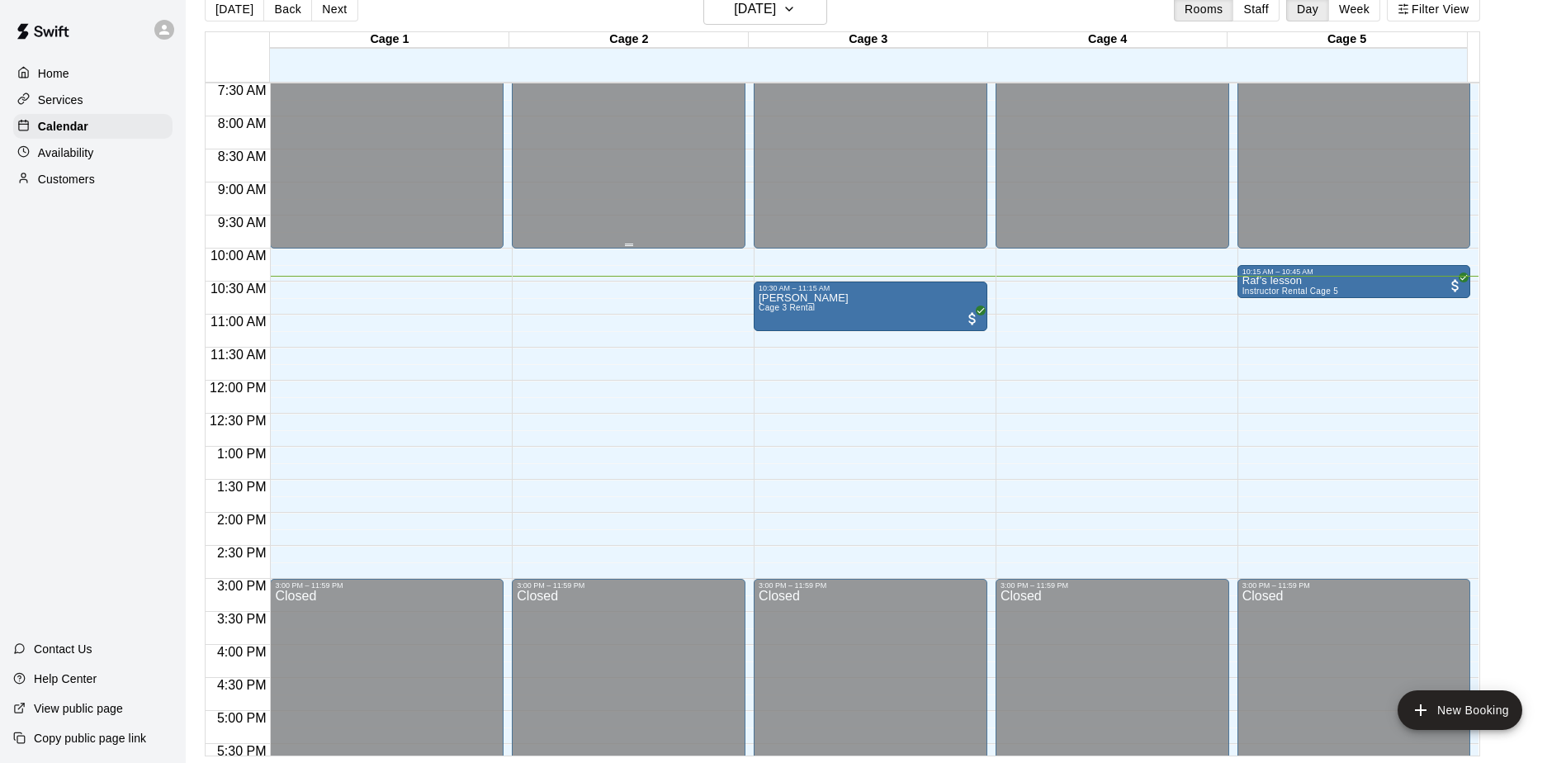
scroll to position [578, 0]
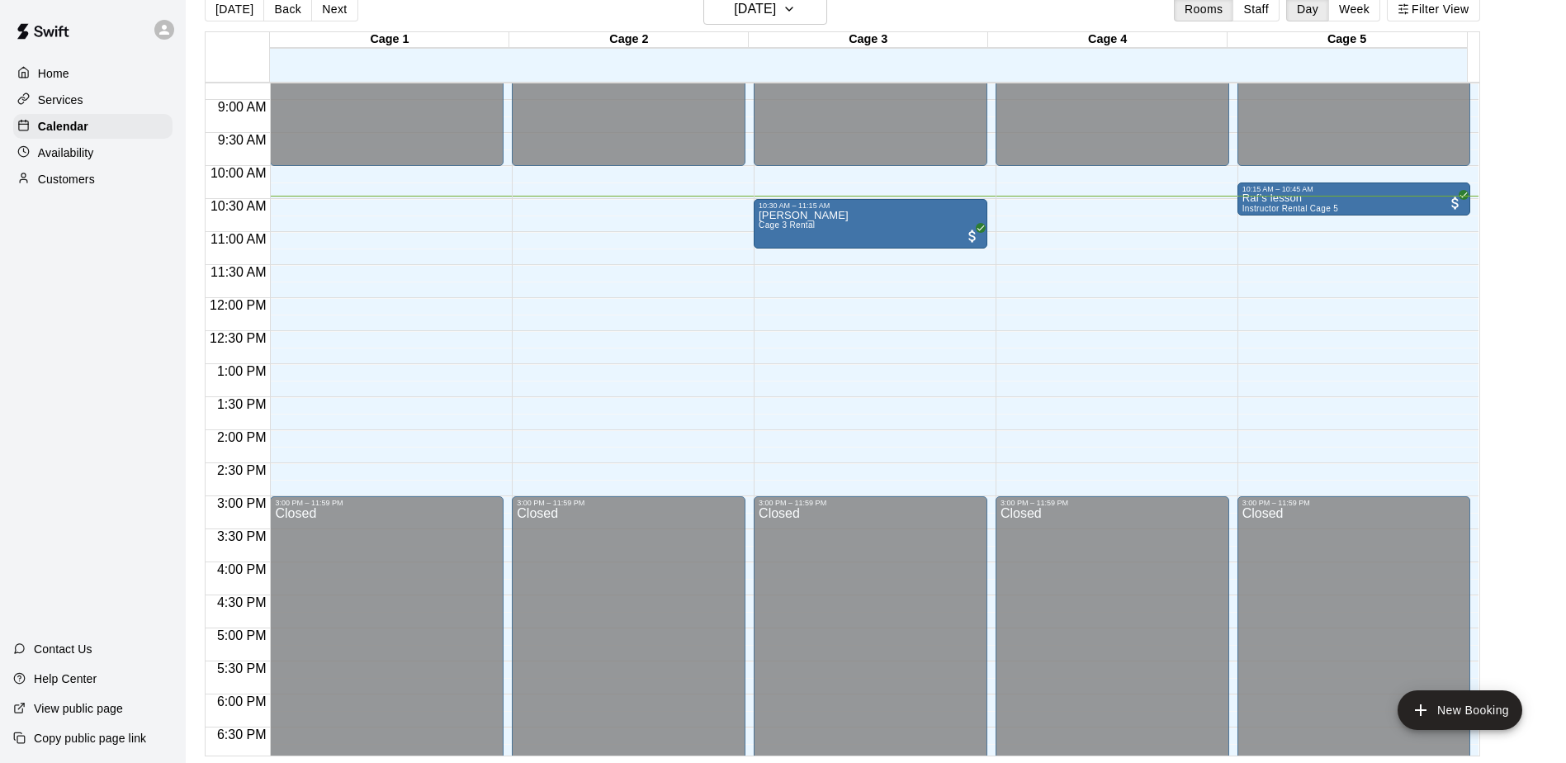
click at [59, 187] on p "Customers" at bounding box center [66, 179] width 57 height 17
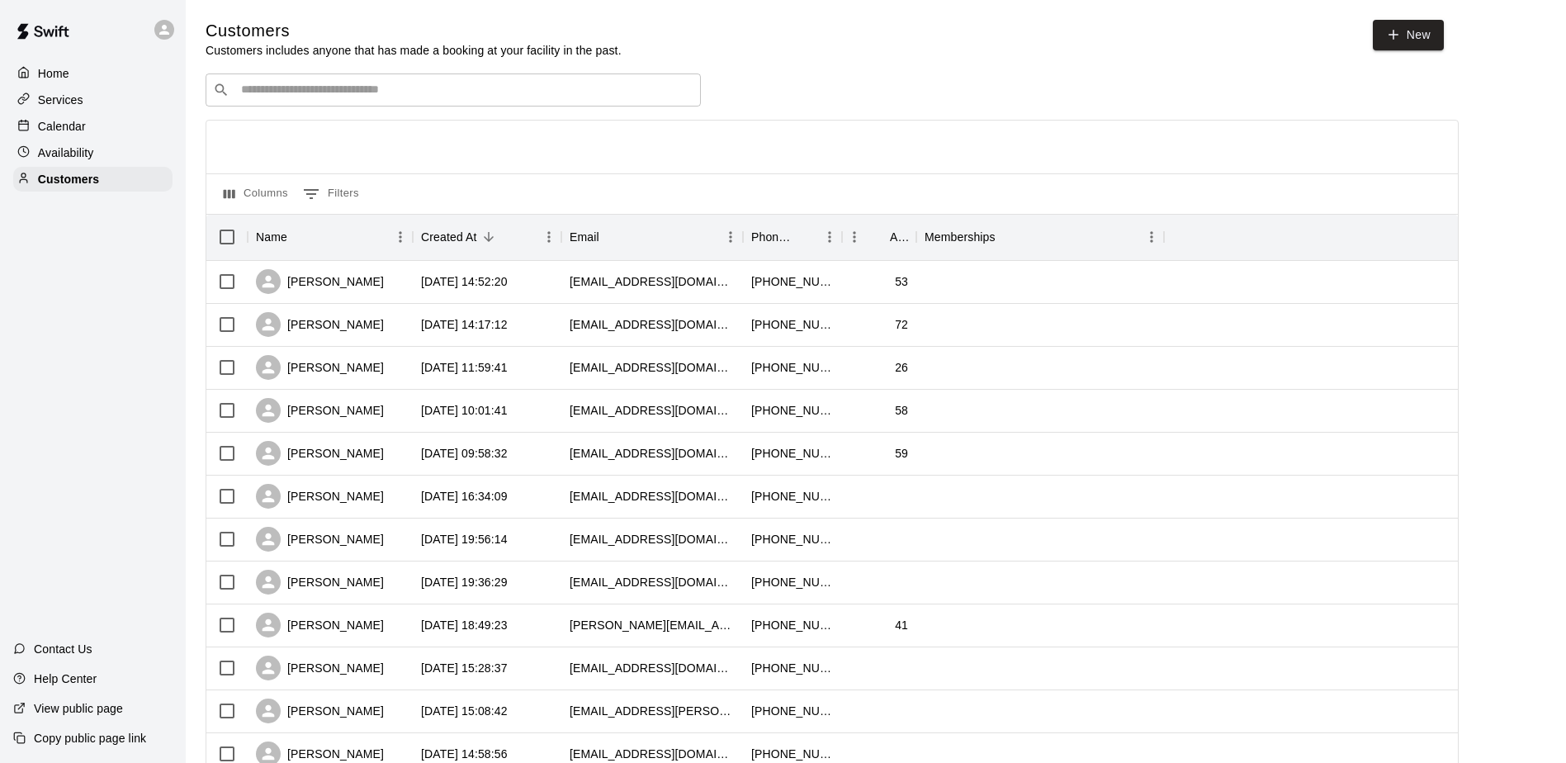
click at [393, 86] on input "Search customers by name or email" at bounding box center [464, 90] width 457 height 17
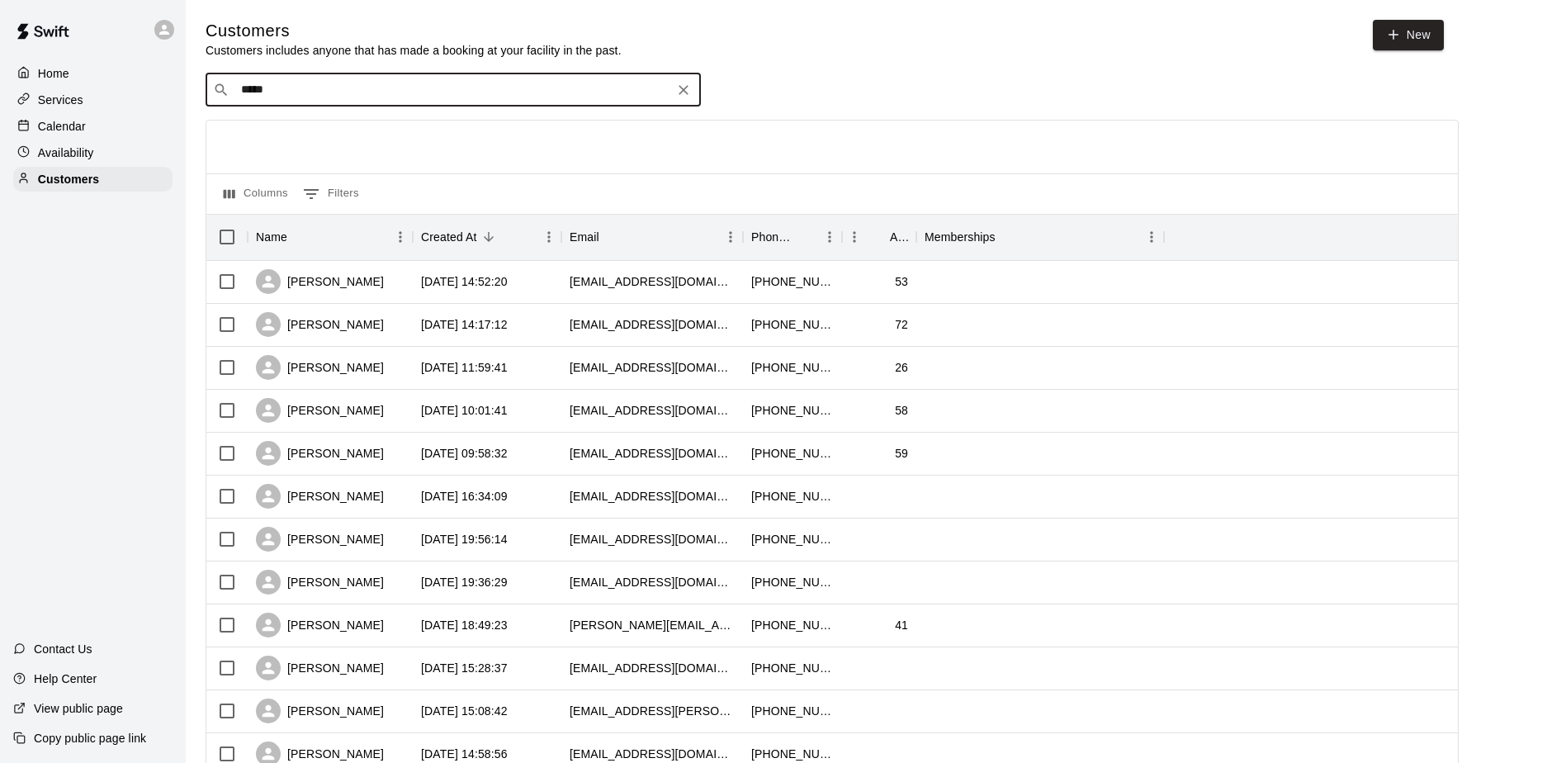
type input "******"
click at [375, 140] on div "ben rose ben@bigredbridge.com" at bounding box center [470, 135] width 436 height 35
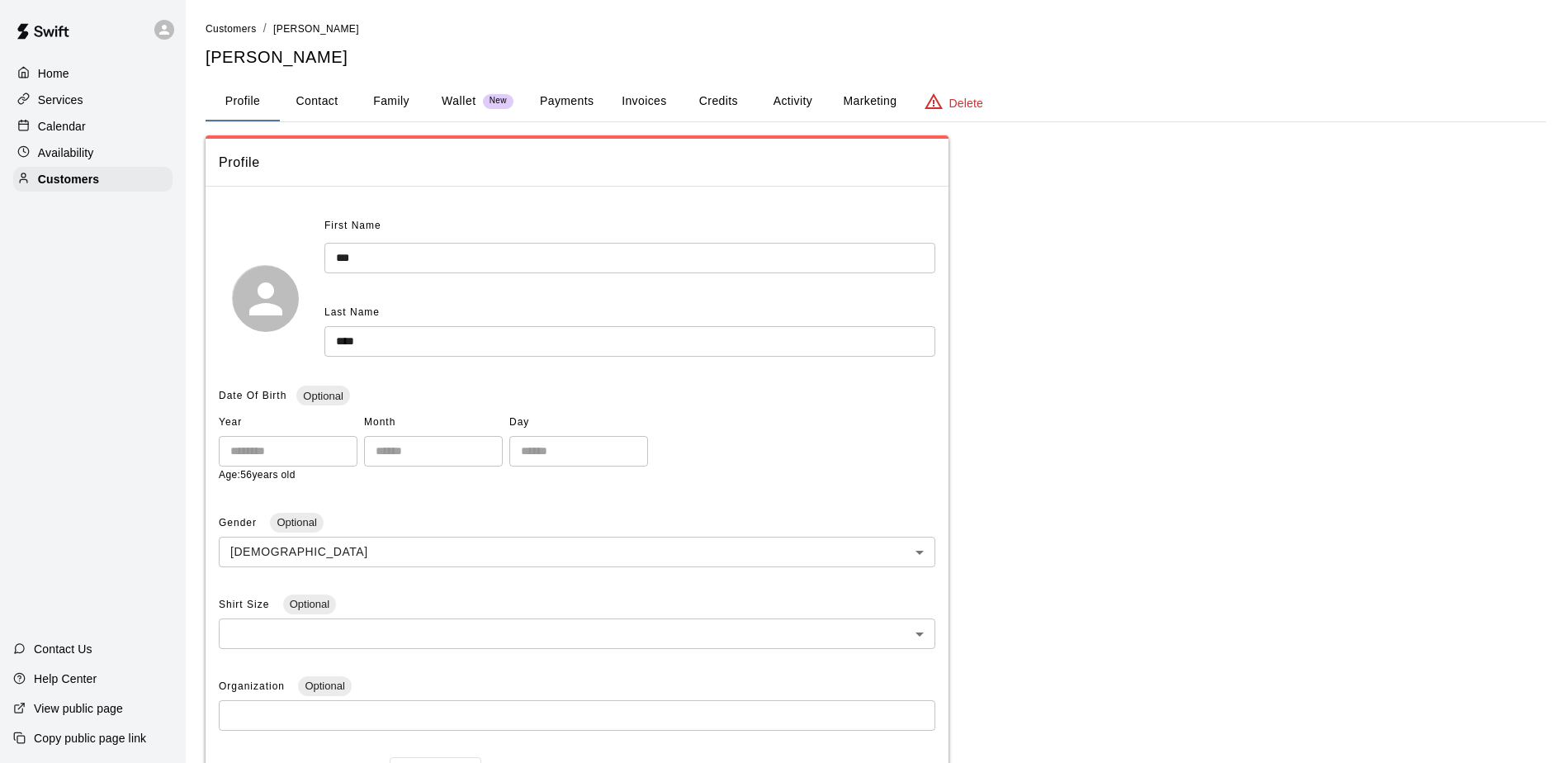
click at [386, 101] on button "Family" at bounding box center [391, 102] width 74 height 40
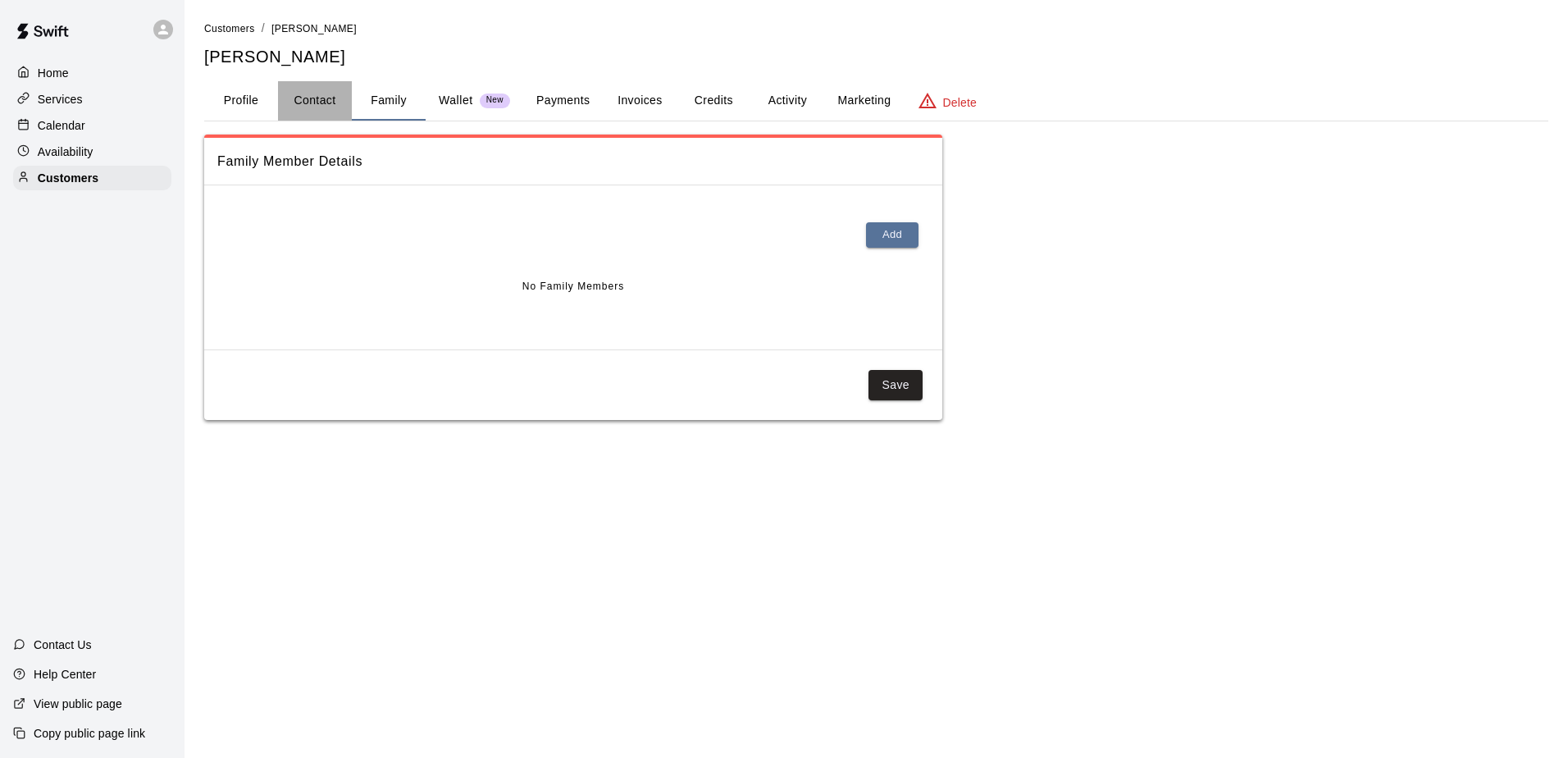
click at [325, 108] on button "Contact" at bounding box center [315, 101] width 74 height 40
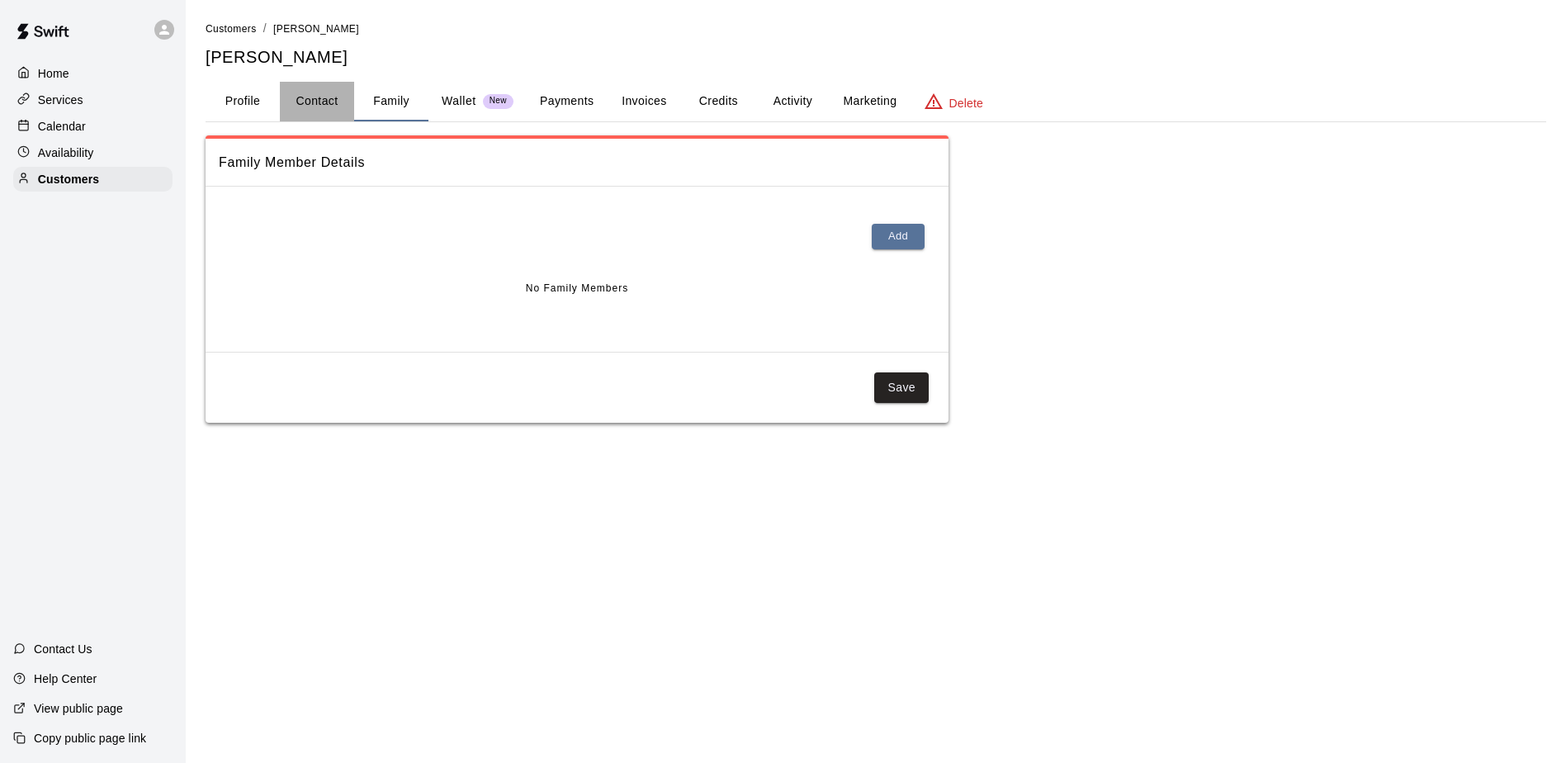
select select "**"
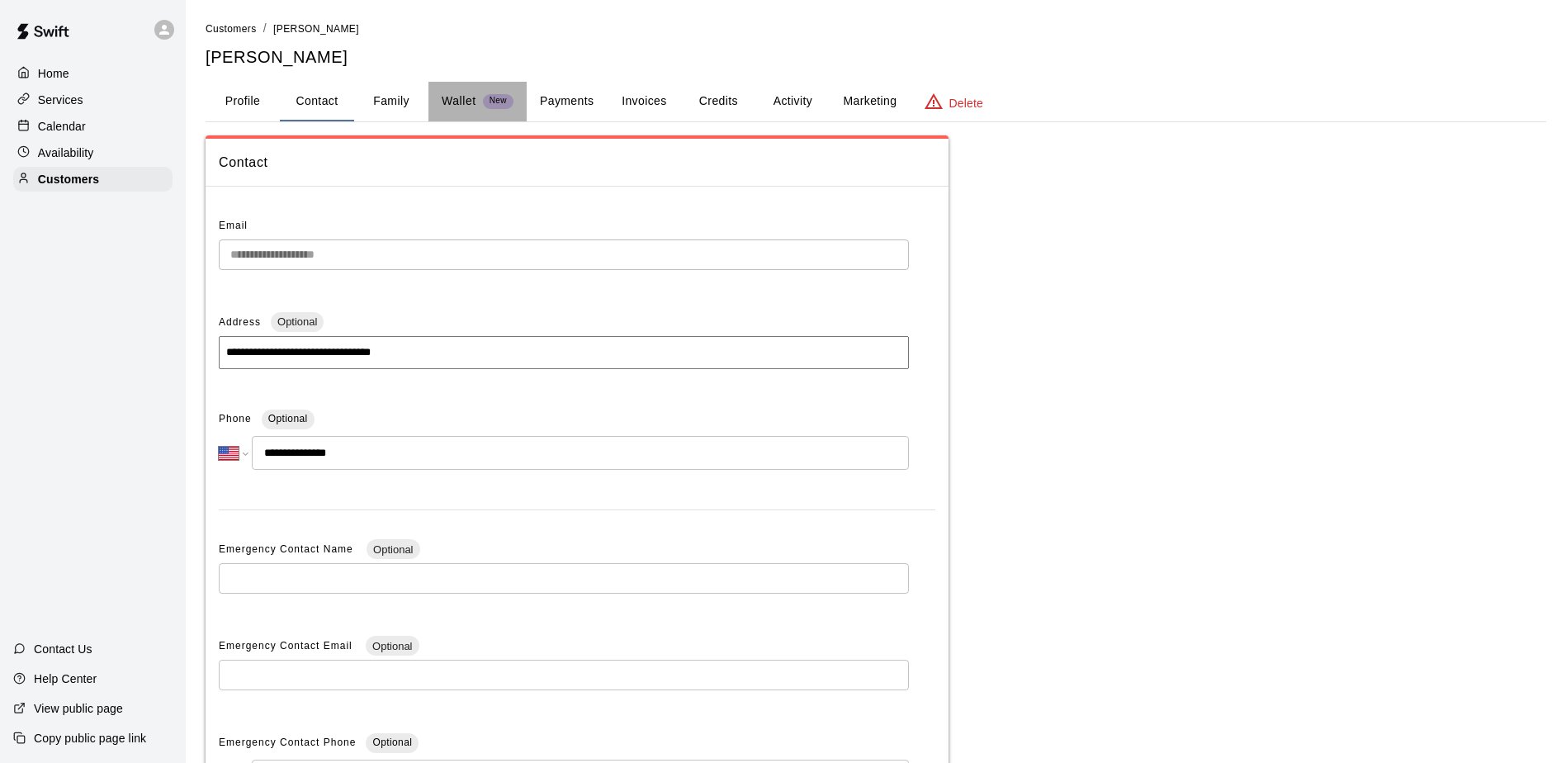
click at [475, 106] on p "Wallet" at bounding box center [459, 100] width 35 height 17
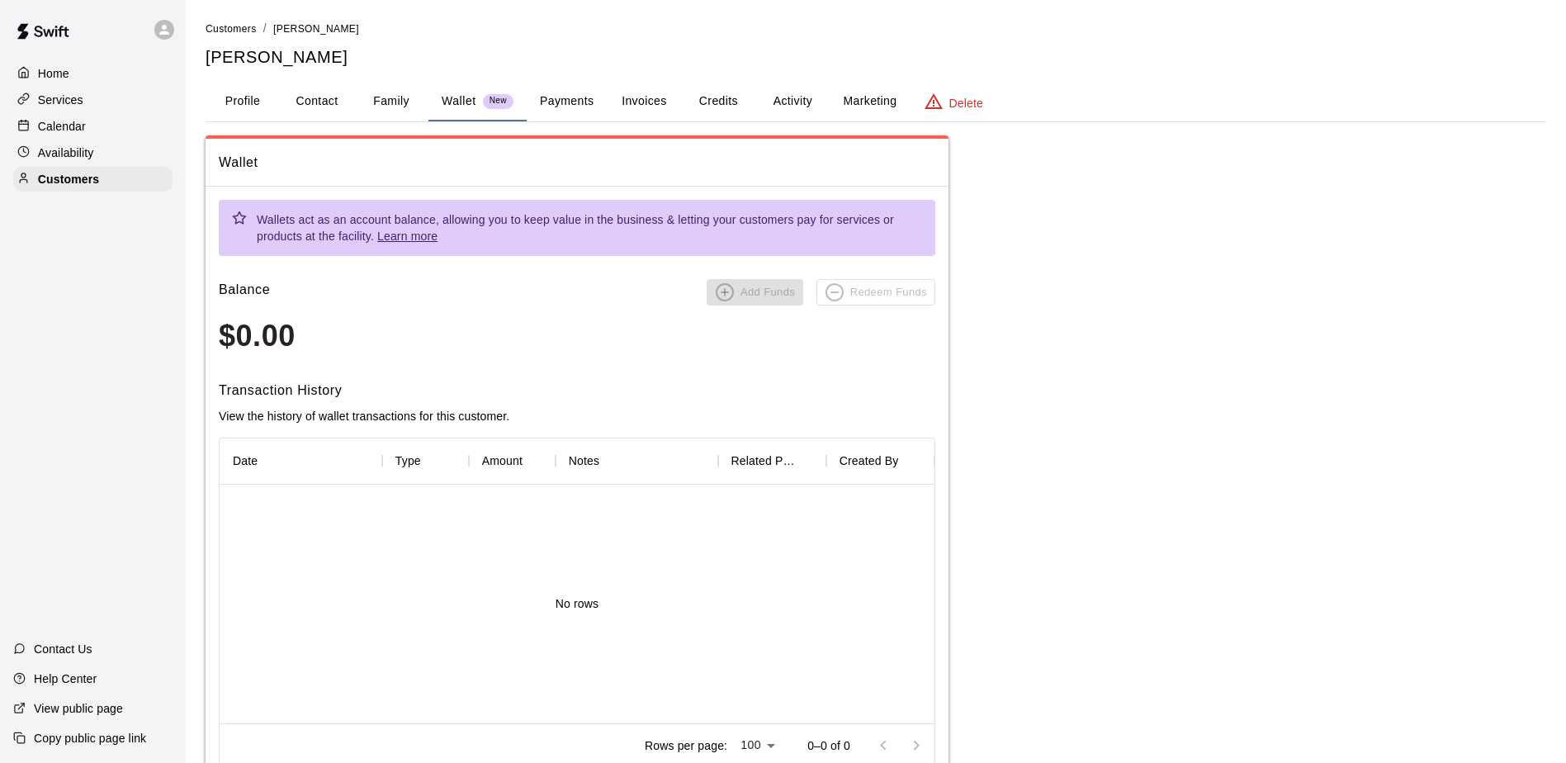
click at [390, 106] on button "Family" at bounding box center [391, 102] width 74 height 40
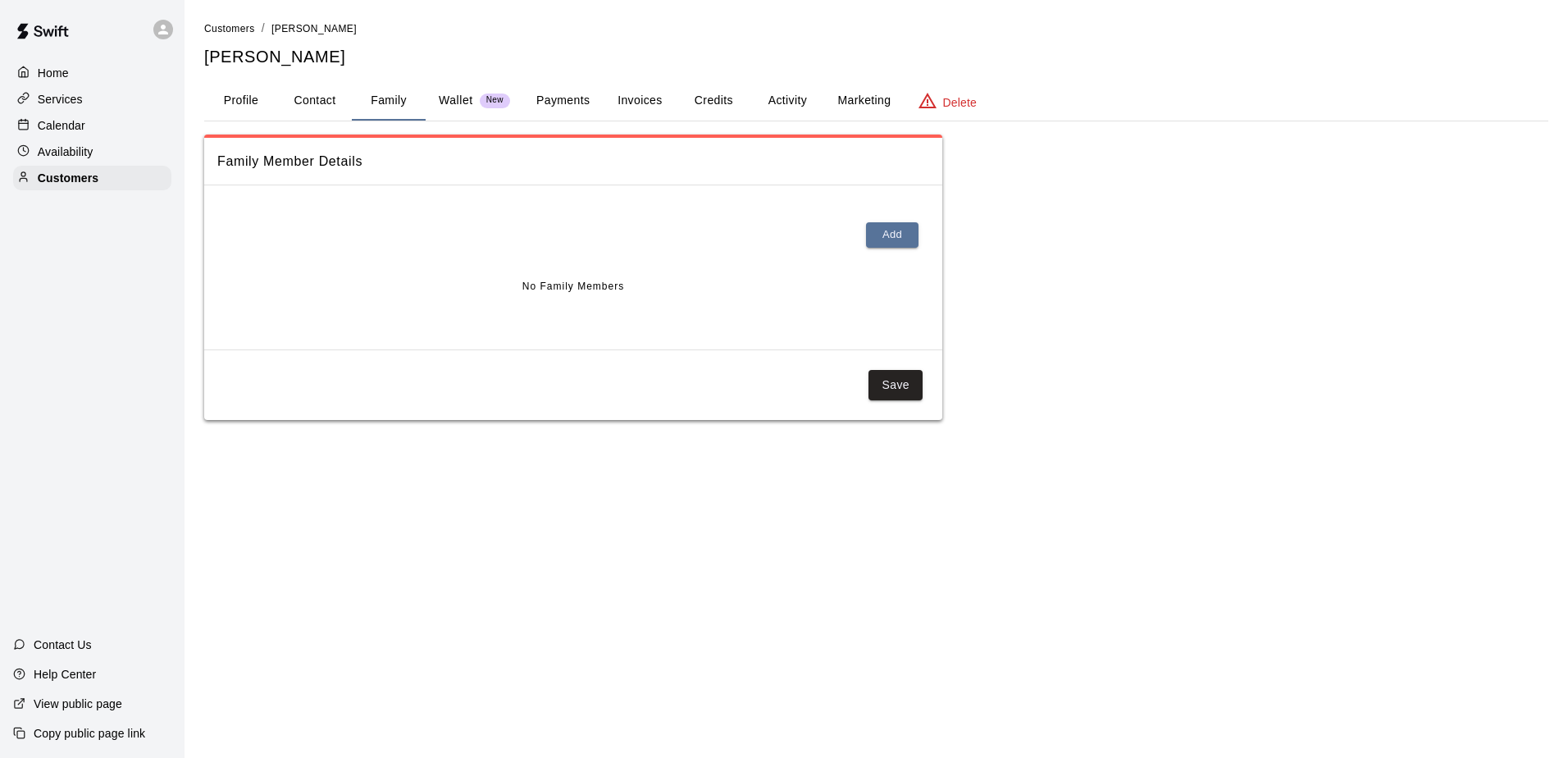
click at [290, 105] on button "Contact" at bounding box center [315, 101] width 74 height 40
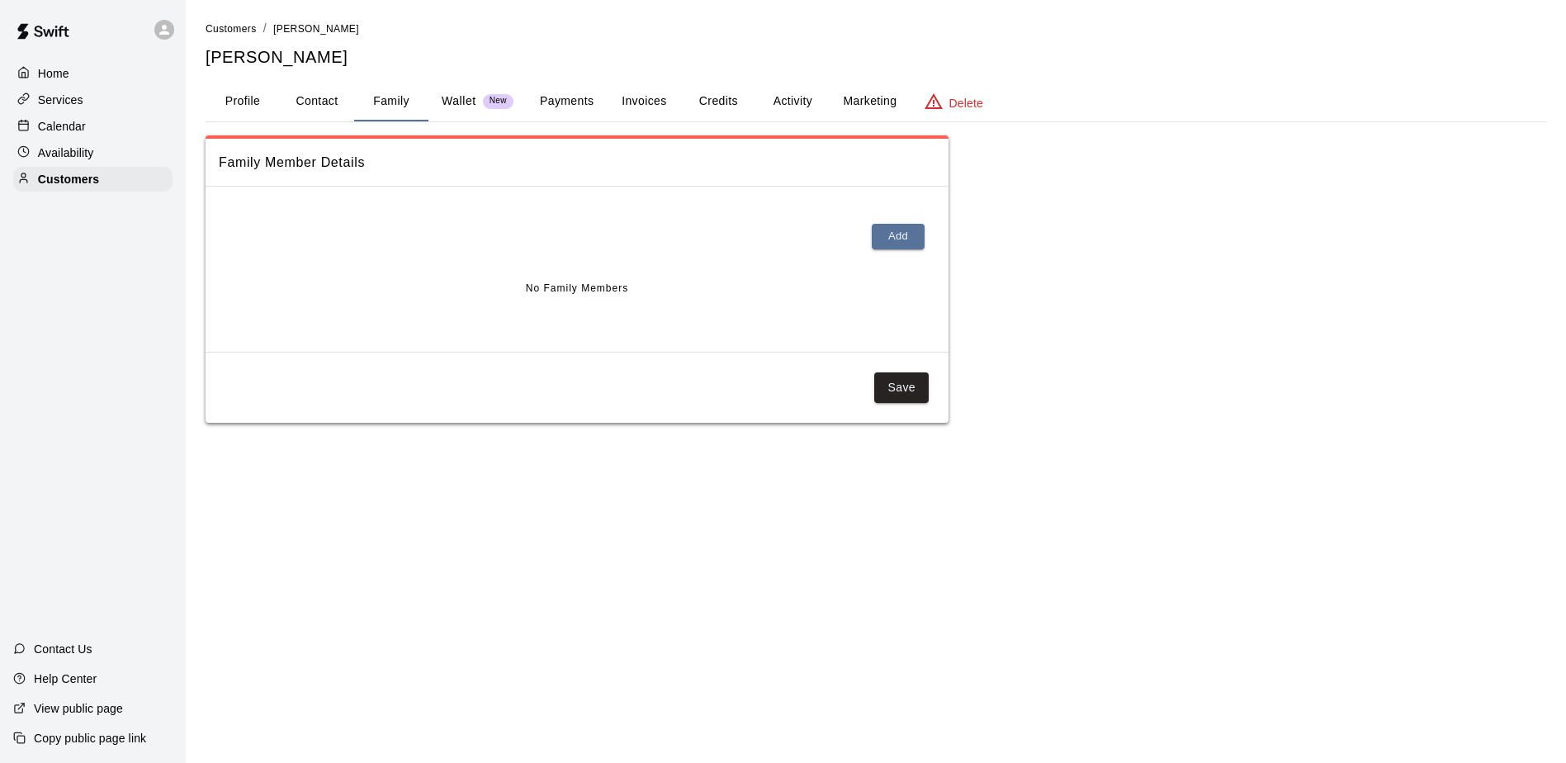
select select "**"
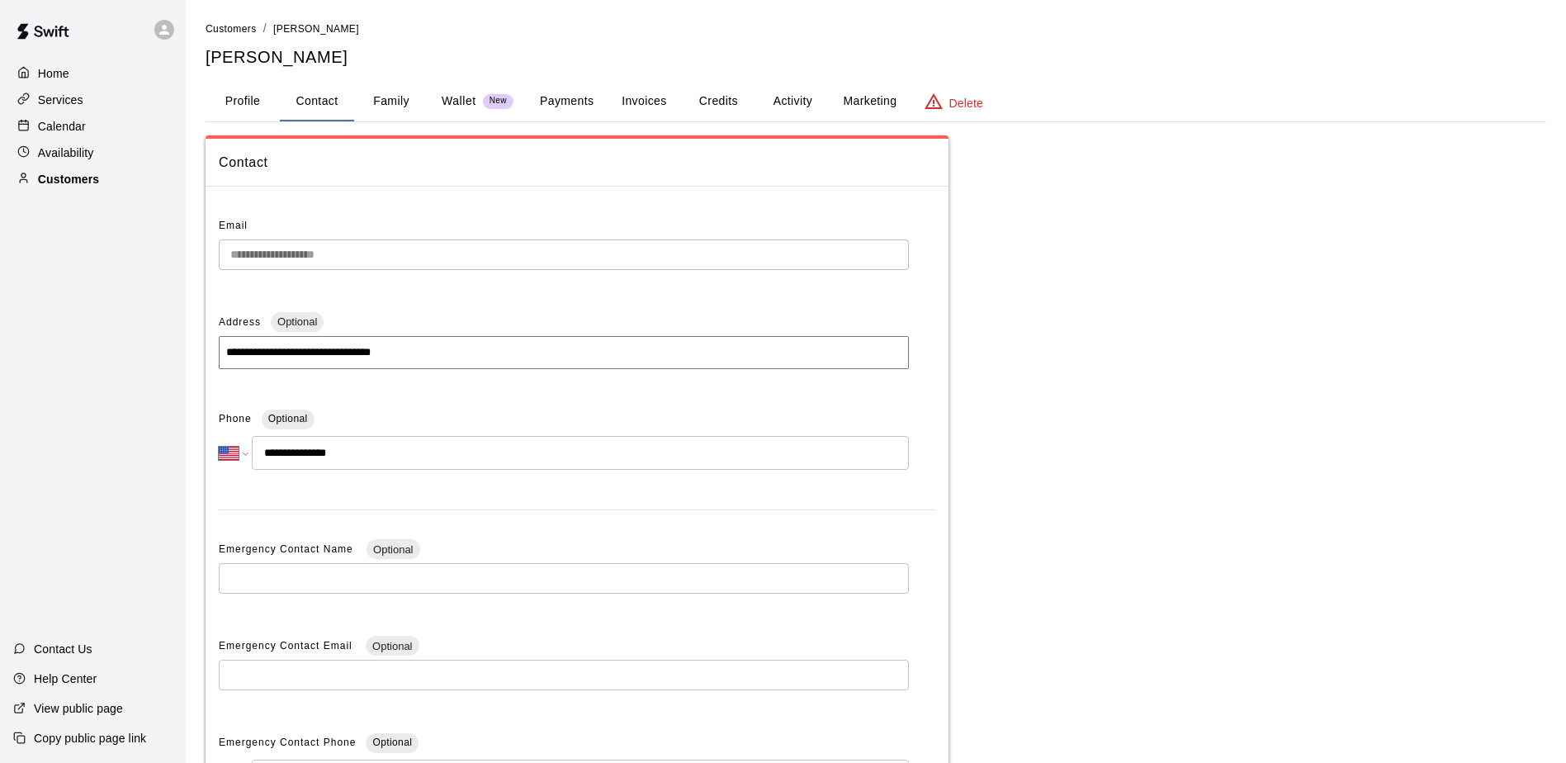
click at [120, 189] on div "Customers" at bounding box center [92, 179] width 159 height 25
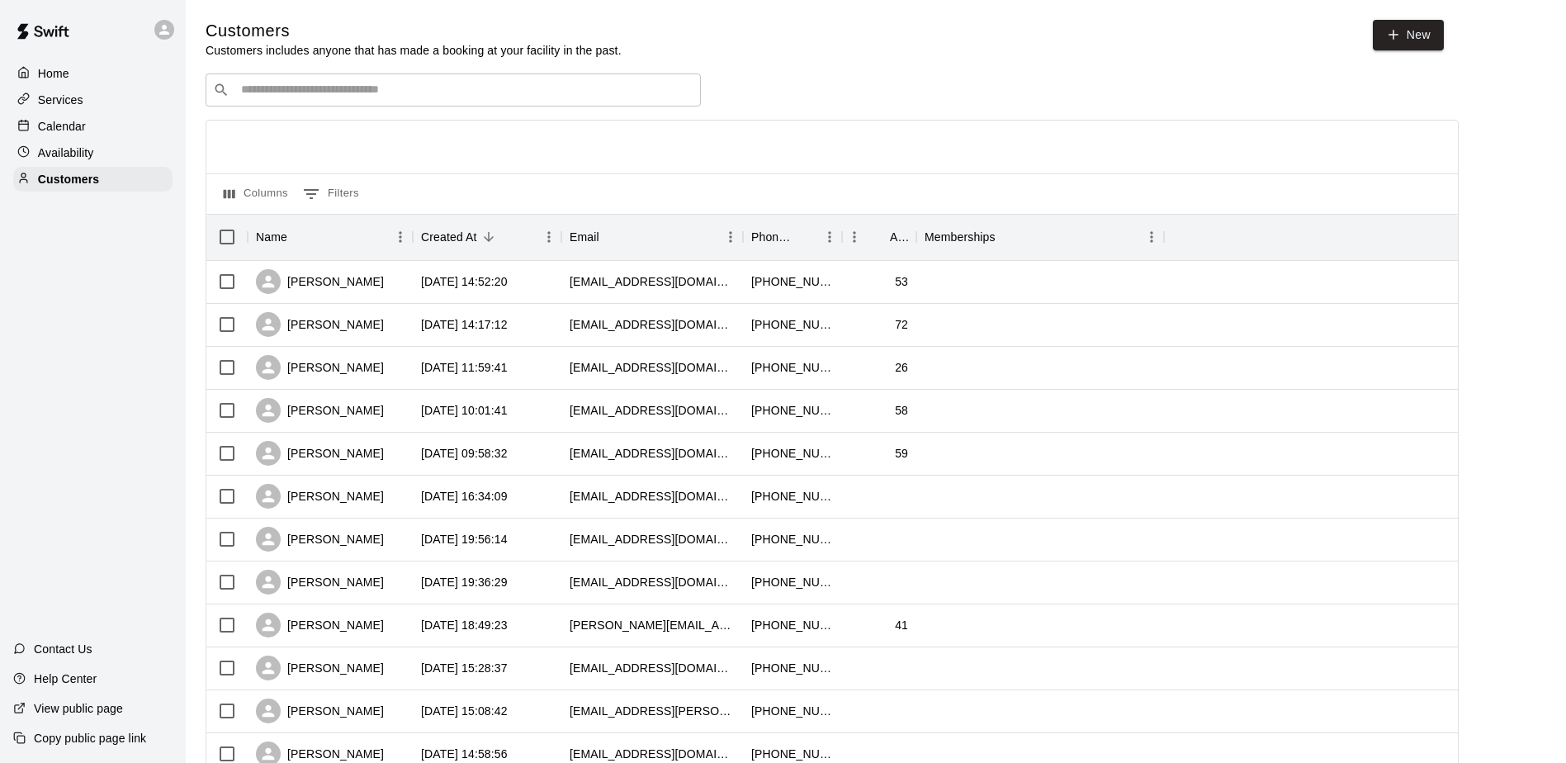
click at [304, 106] on div "​ ​" at bounding box center [453, 89] width 495 height 33
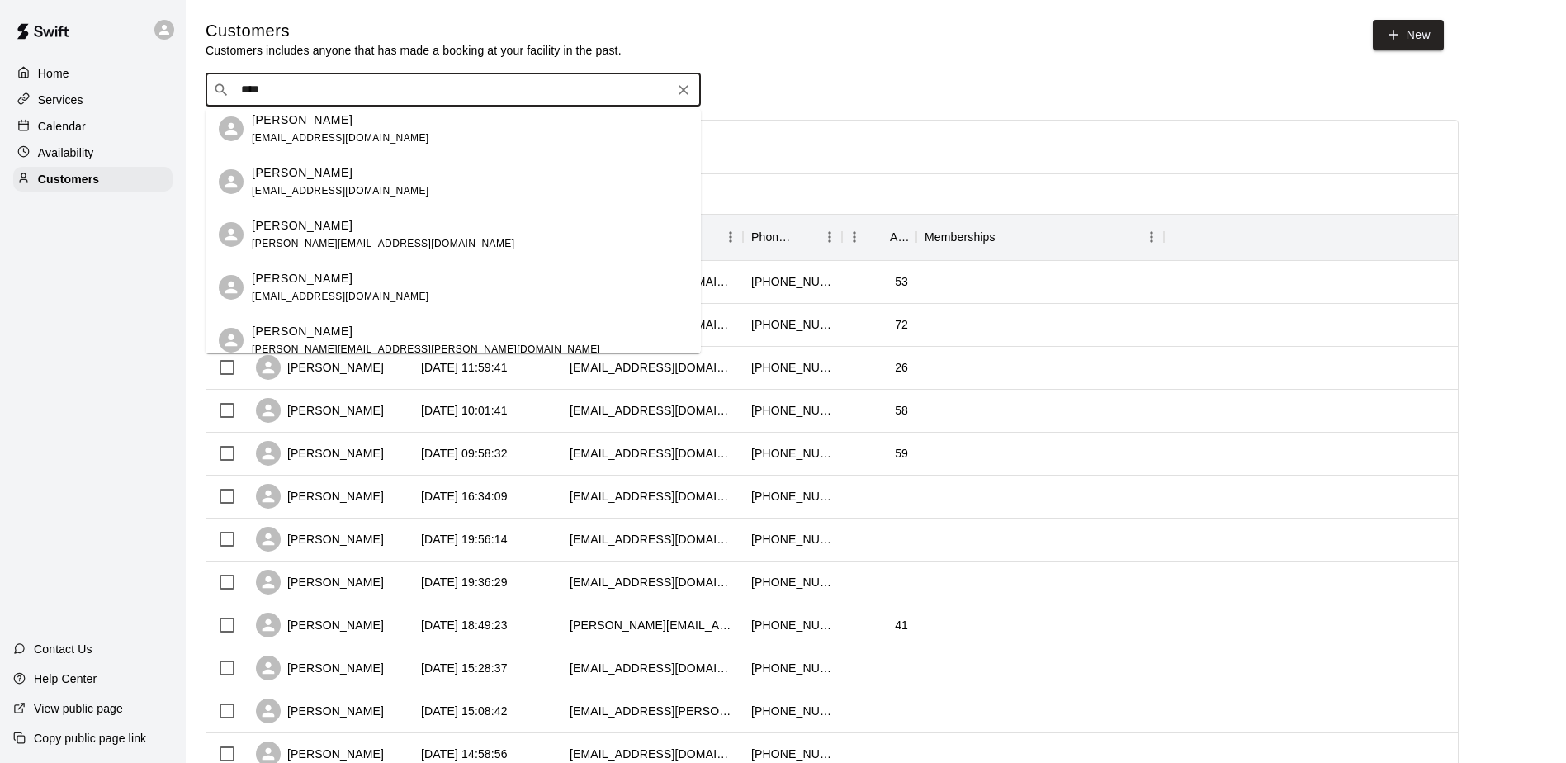
scroll to position [83, 0]
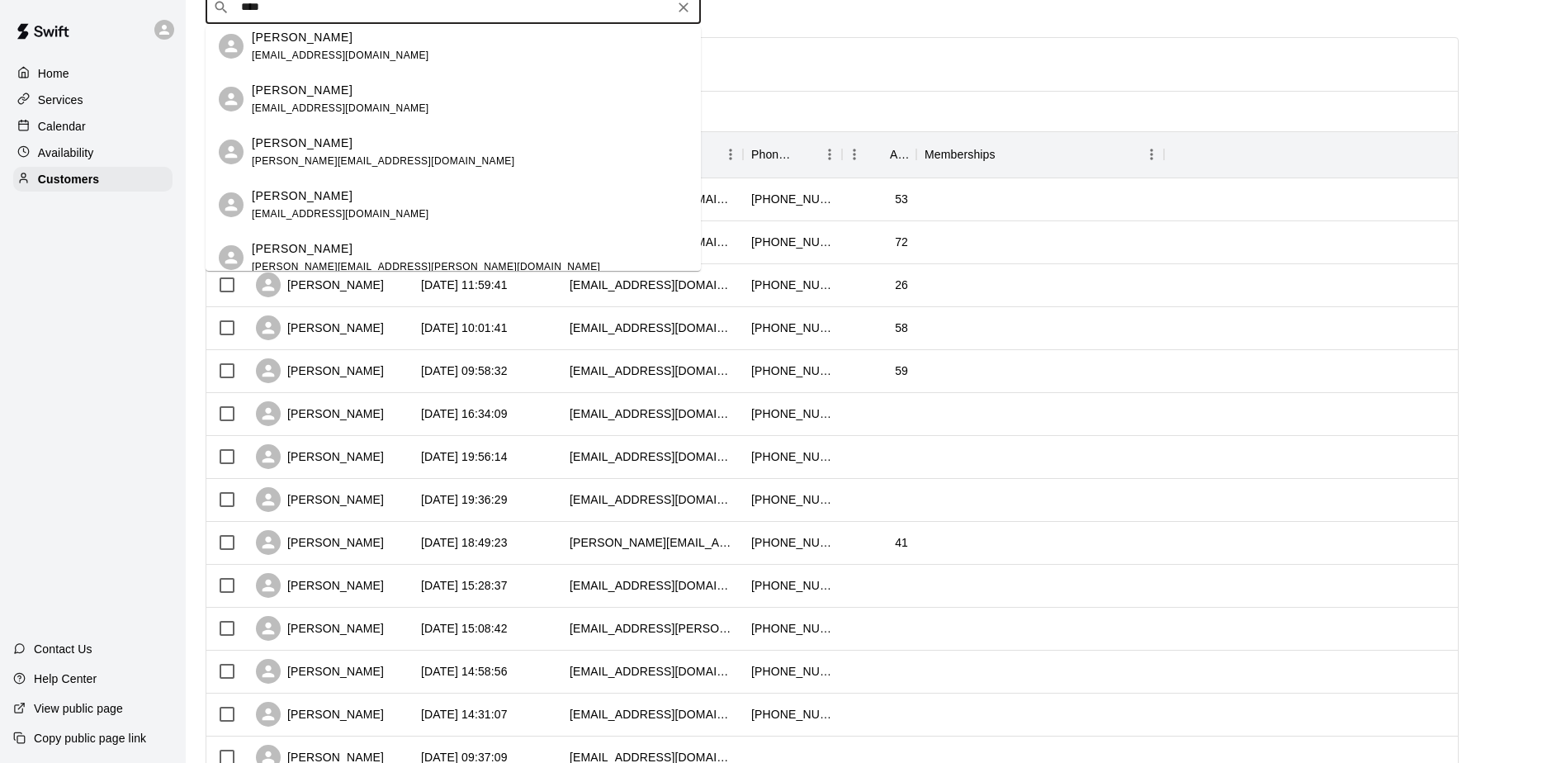
type input "****"
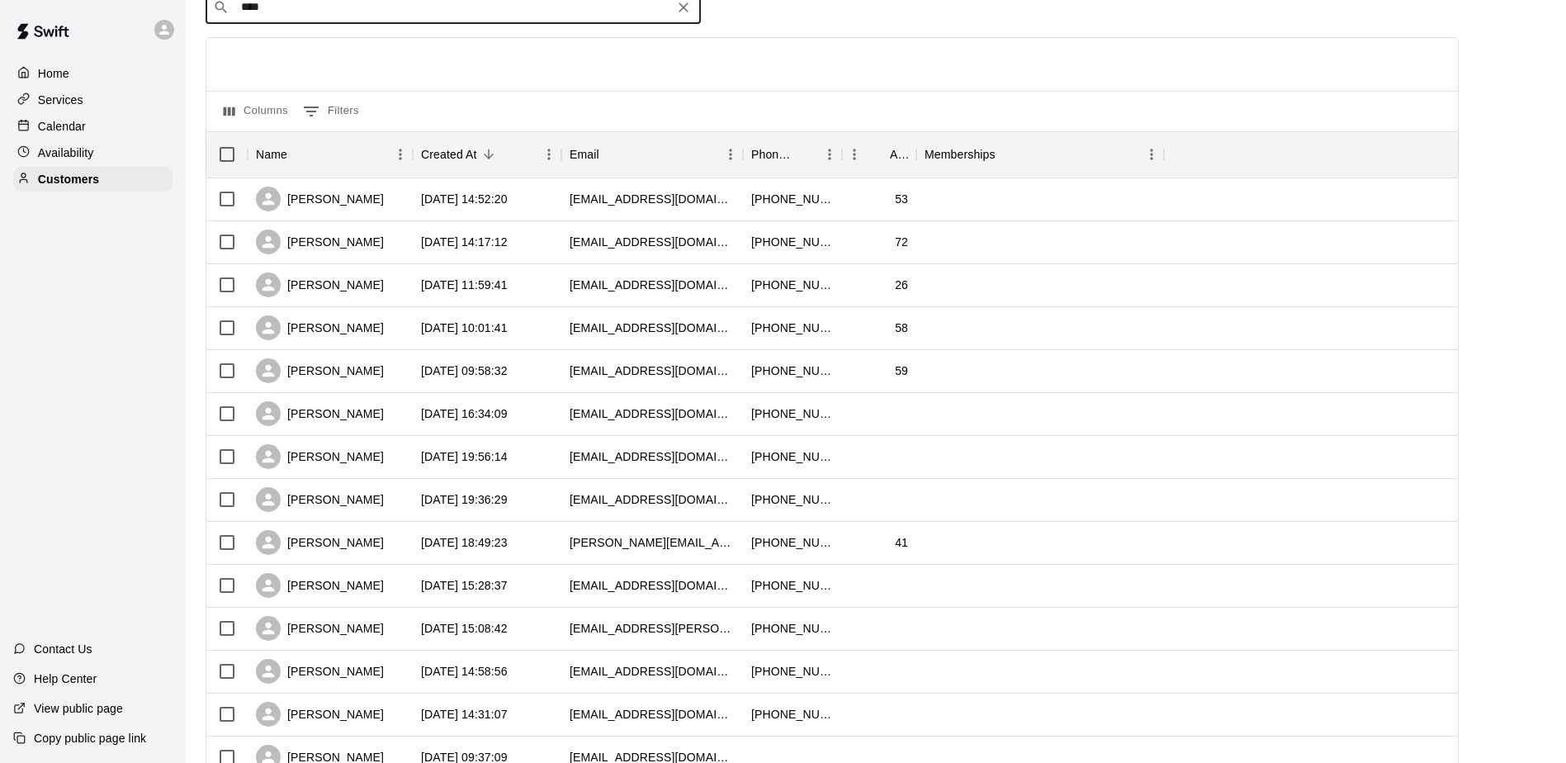
click at [102, 134] on div "Calendar" at bounding box center [92, 126] width 159 height 25
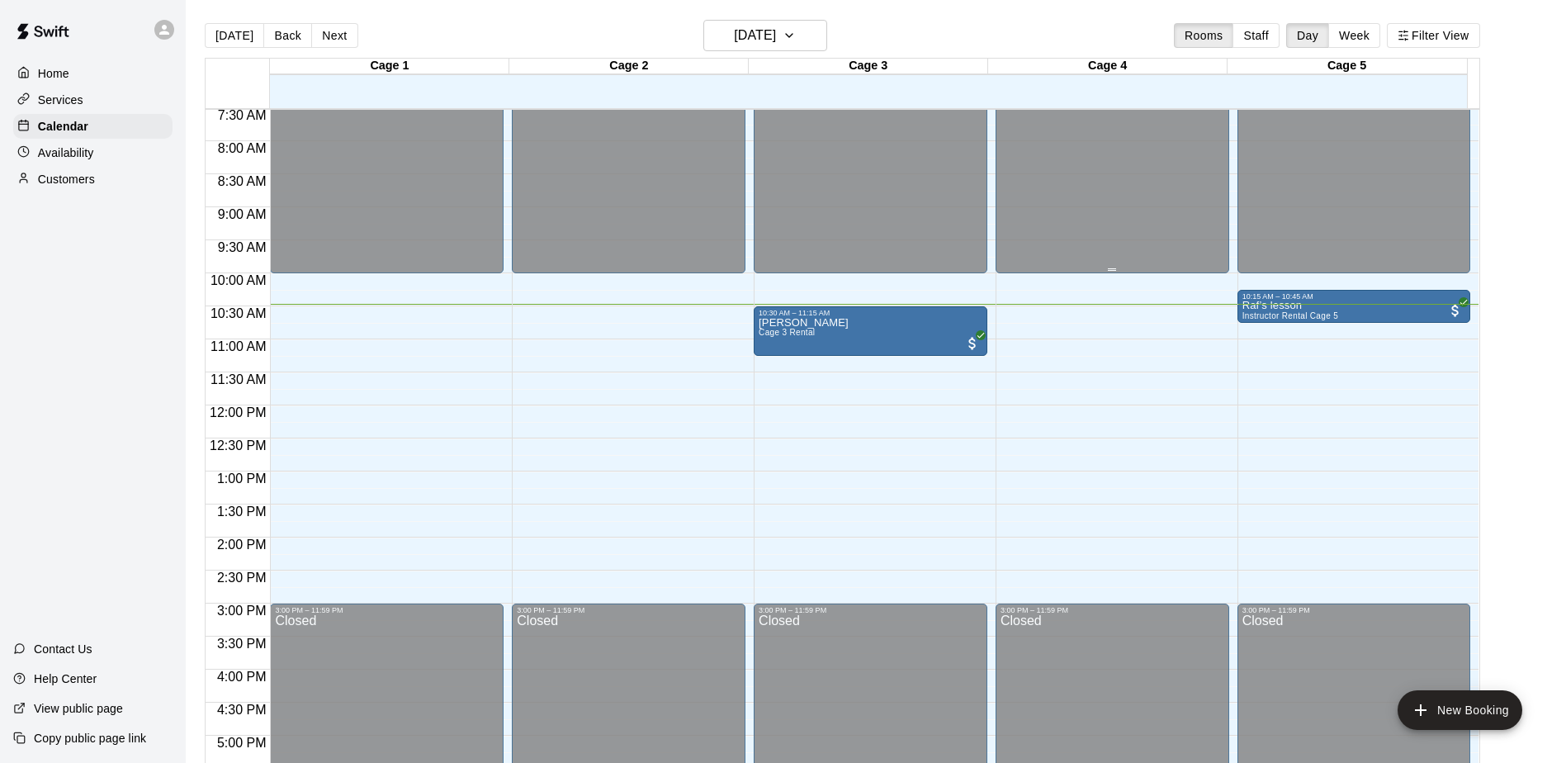
scroll to position [527, 0]
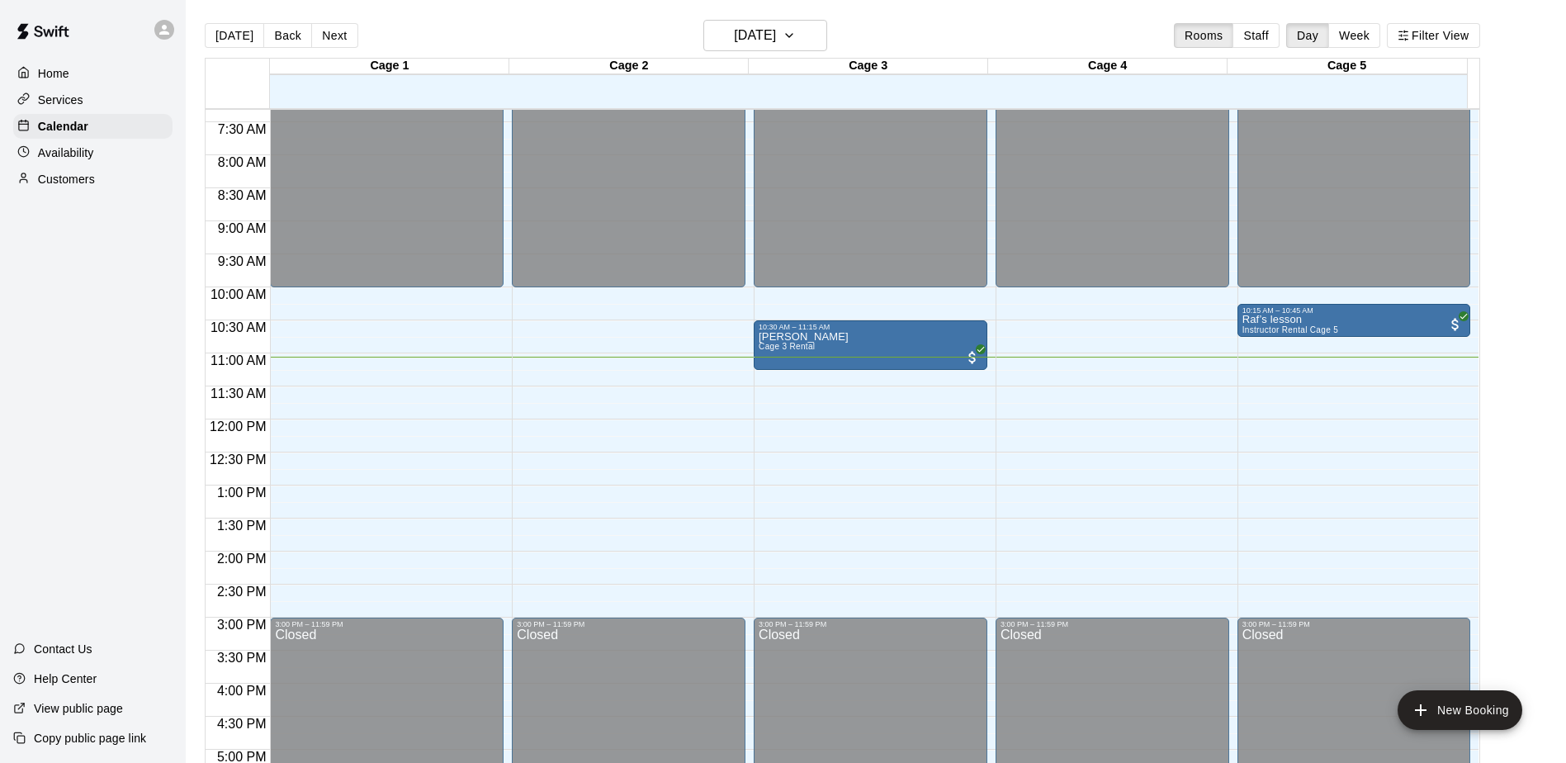
scroll to position [565, 0]
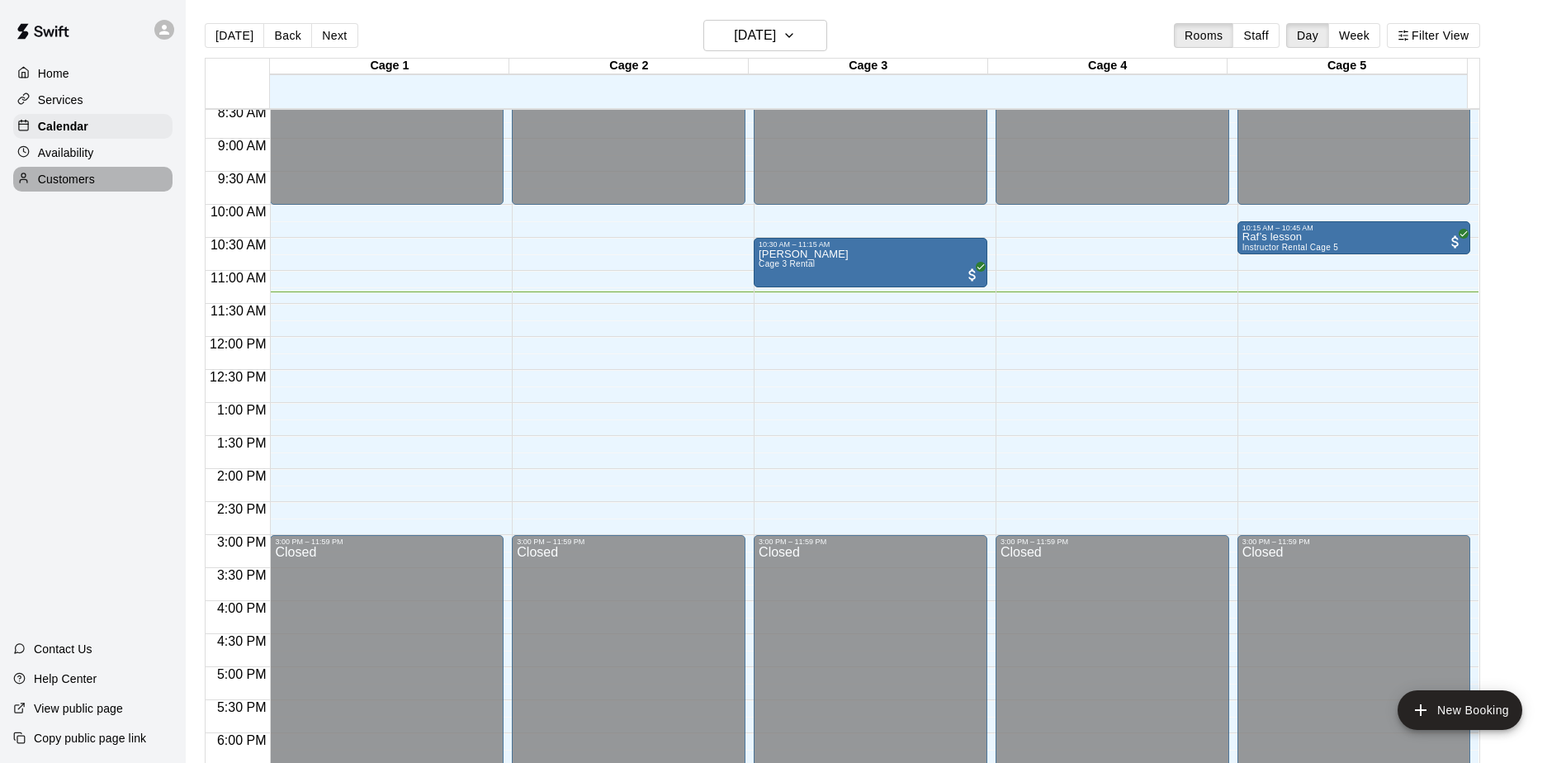
click at [107, 171] on div "Customers" at bounding box center [92, 179] width 159 height 25
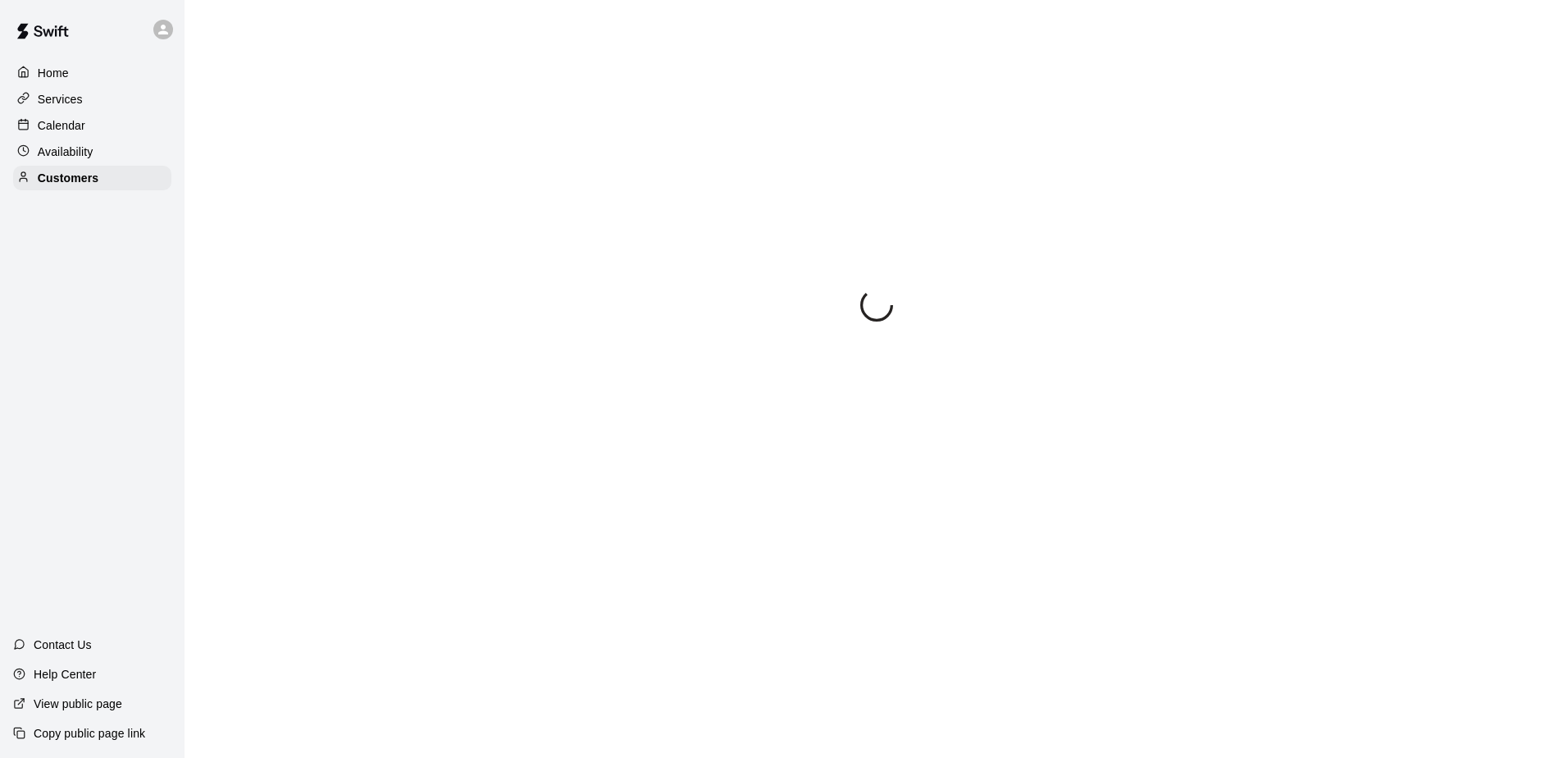
click at [100, 138] on div "Calendar" at bounding box center [91, 125] width 158 height 25
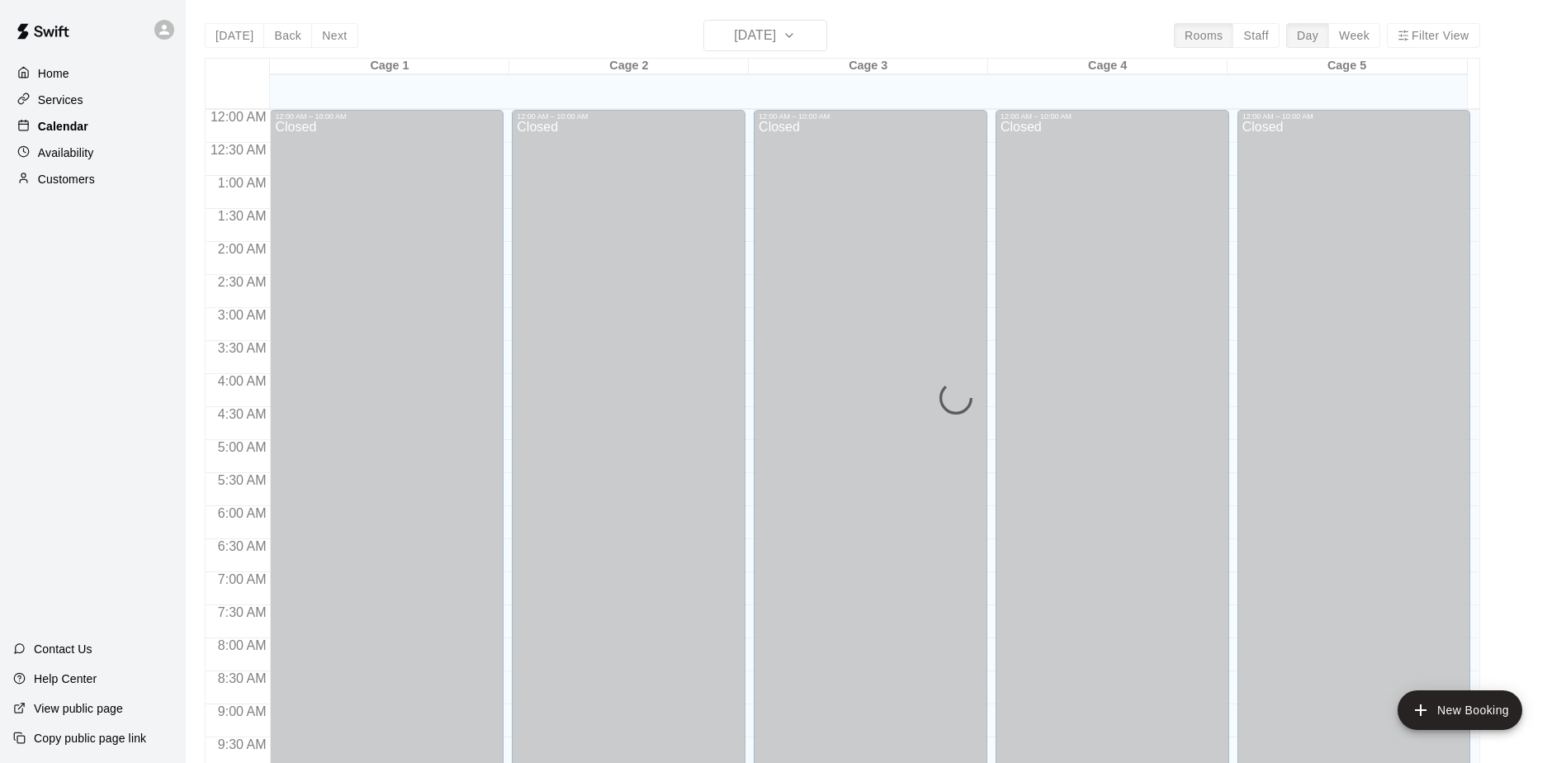
scroll to position [749, 0]
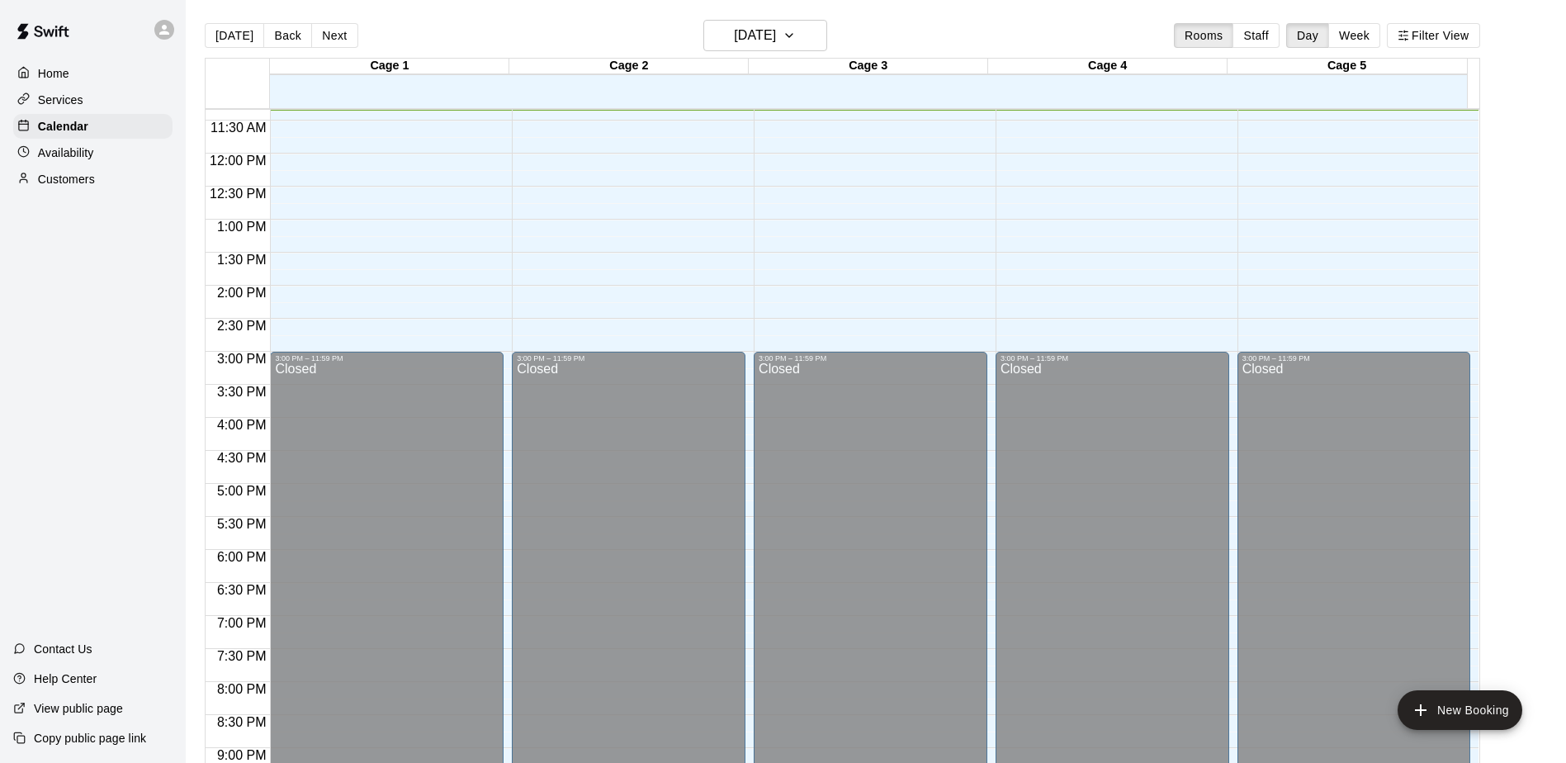
drag, startPoint x: 97, startPoint y: 187, endPoint x: 105, endPoint y: 181, distance: 9.9
click at [97, 187] on div "Customers" at bounding box center [92, 179] width 159 height 25
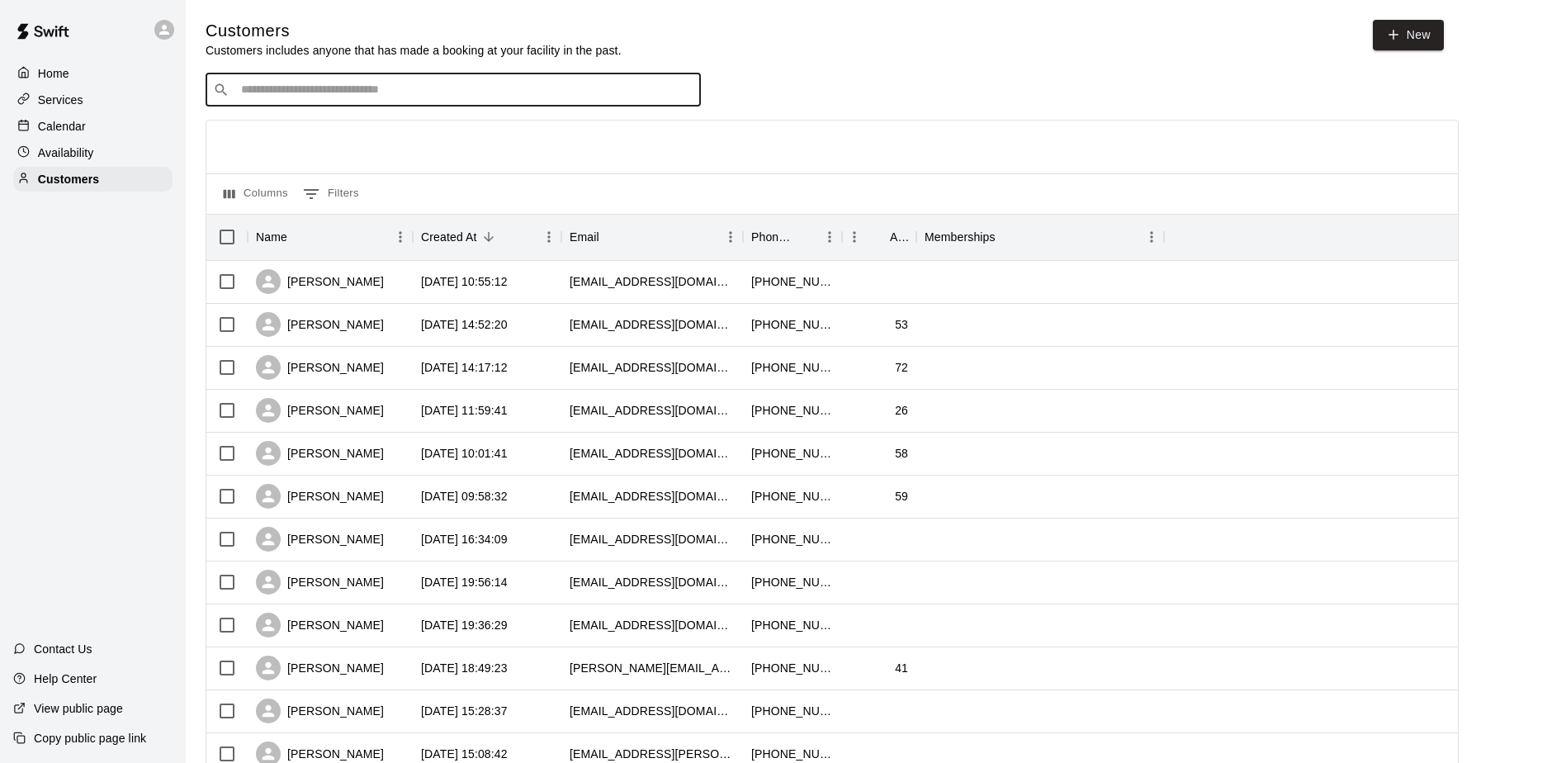
click at [432, 88] on input "Search customers by name or email" at bounding box center [464, 90] width 457 height 17
type input "********"
click at [417, 123] on div "raul contreras rjcontre@hotmail.com" at bounding box center [470, 135] width 436 height 35
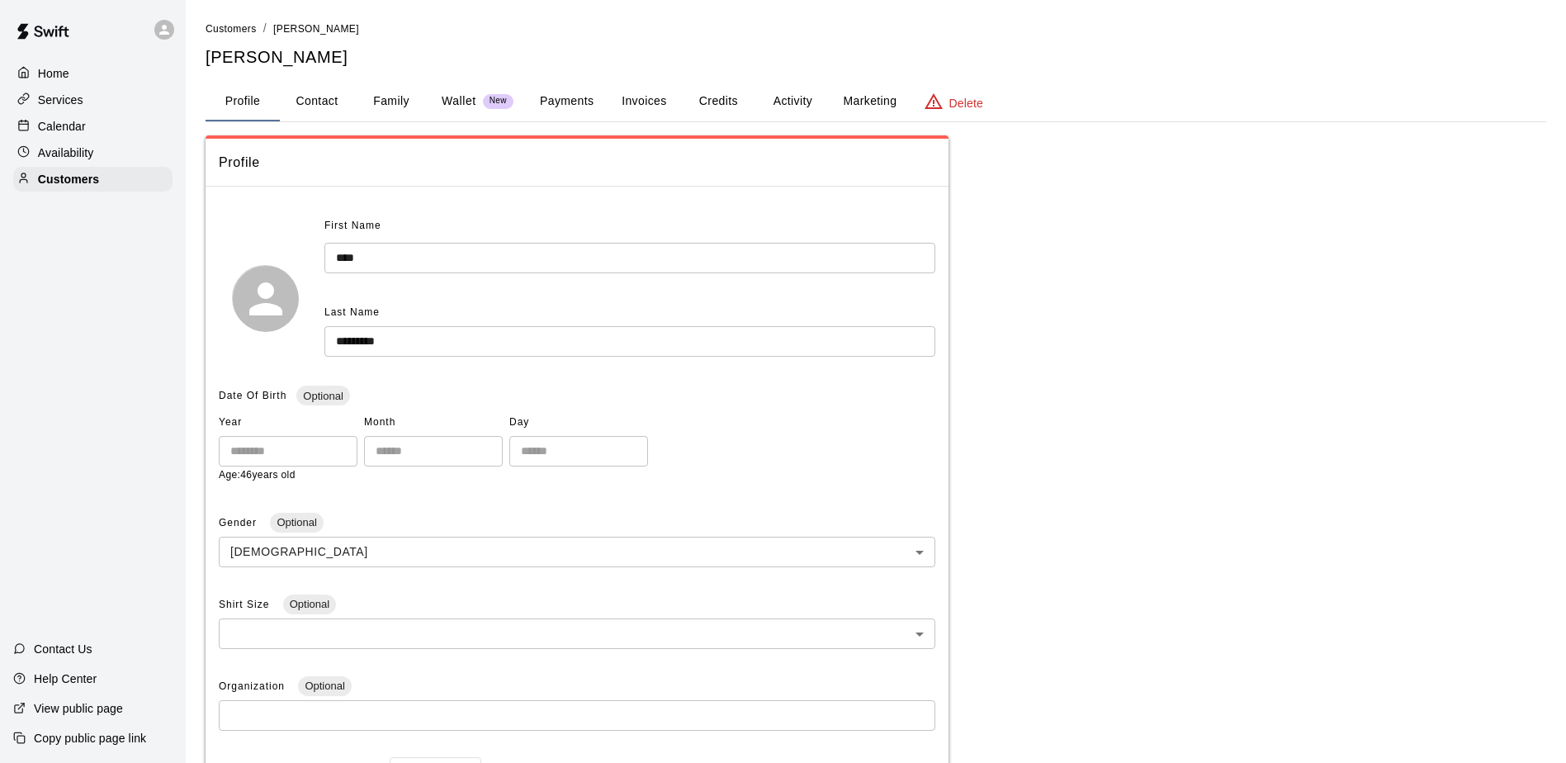
click at [319, 97] on button "Contact" at bounding box center [317, 102] width 74 height 40
select select "**"
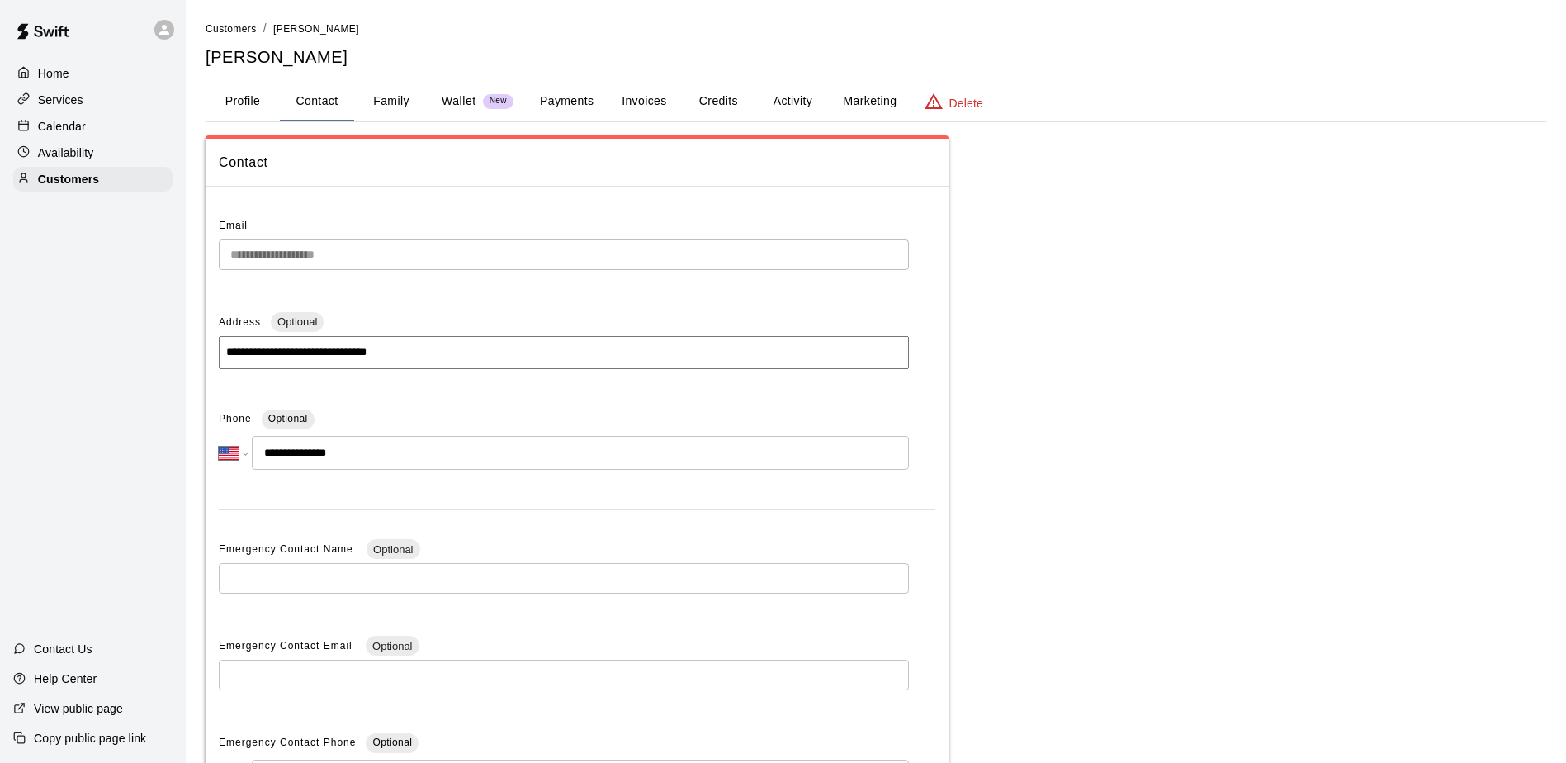
click at [66, 112] on div "Services" at bounding box center [92, 99] width 159 height 25
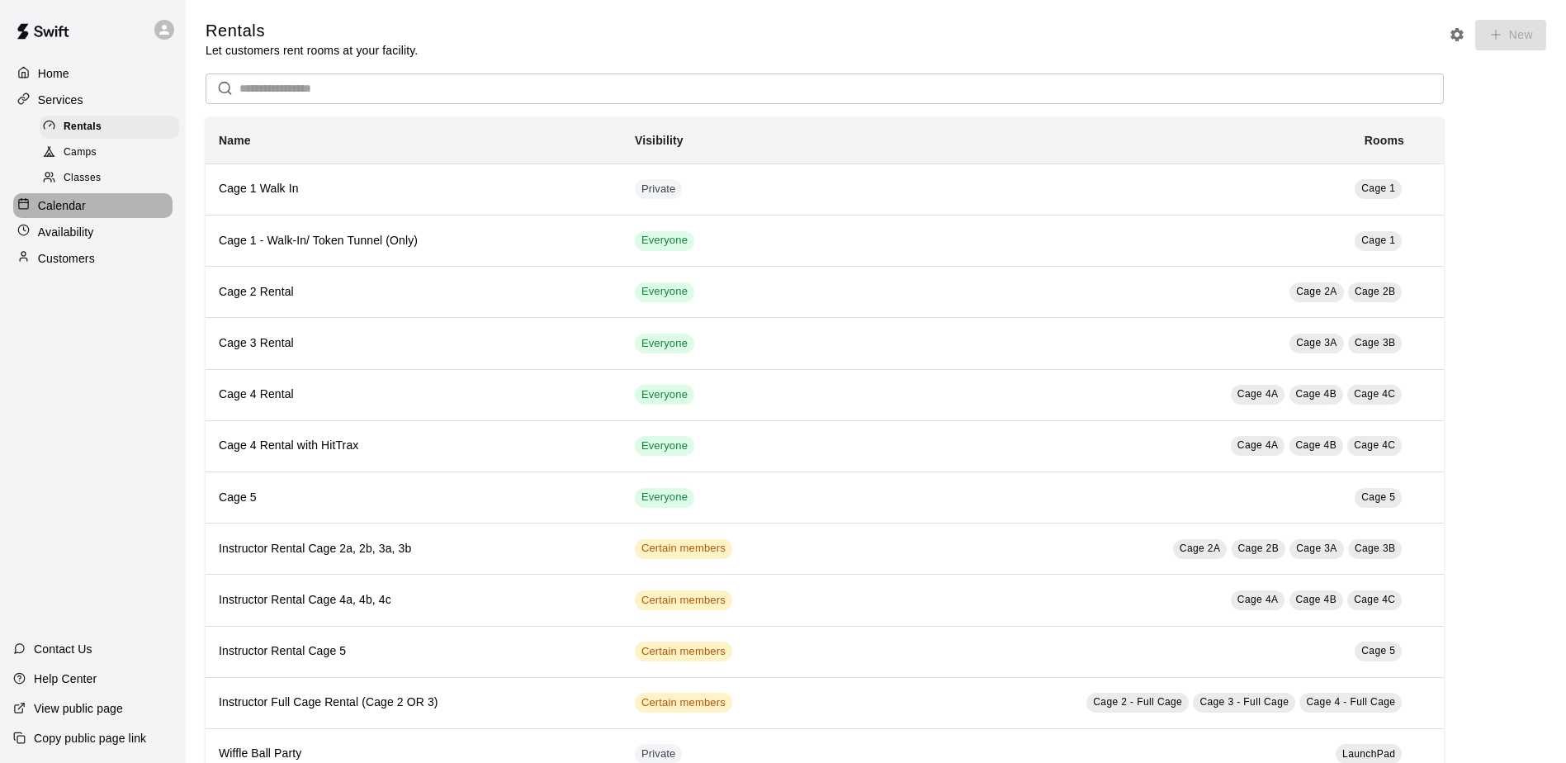
click at [85, 212] on div "Calendar" at bounding box center [92, 205] width 159 height 25
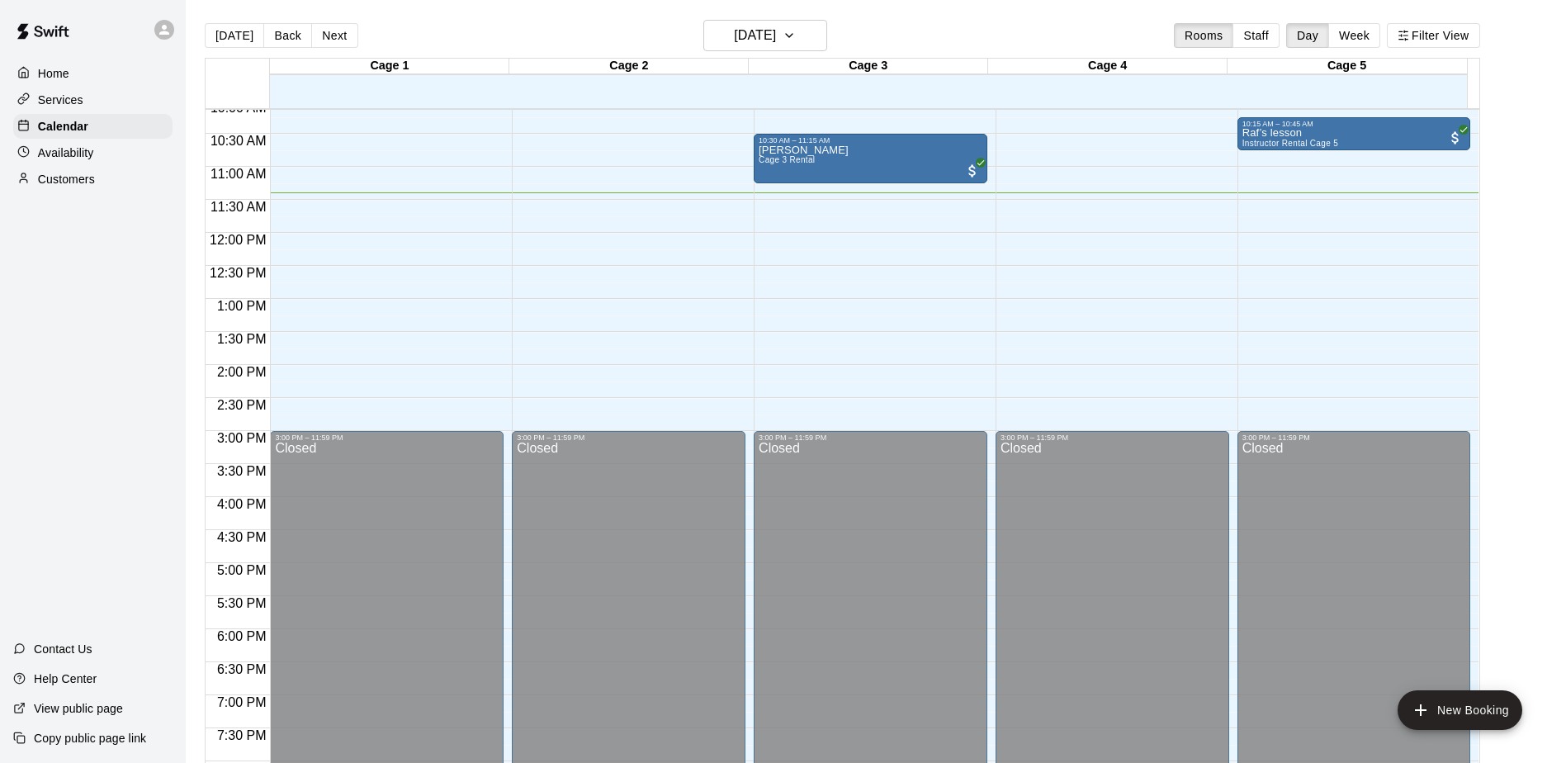
scroll to position [587, 0]
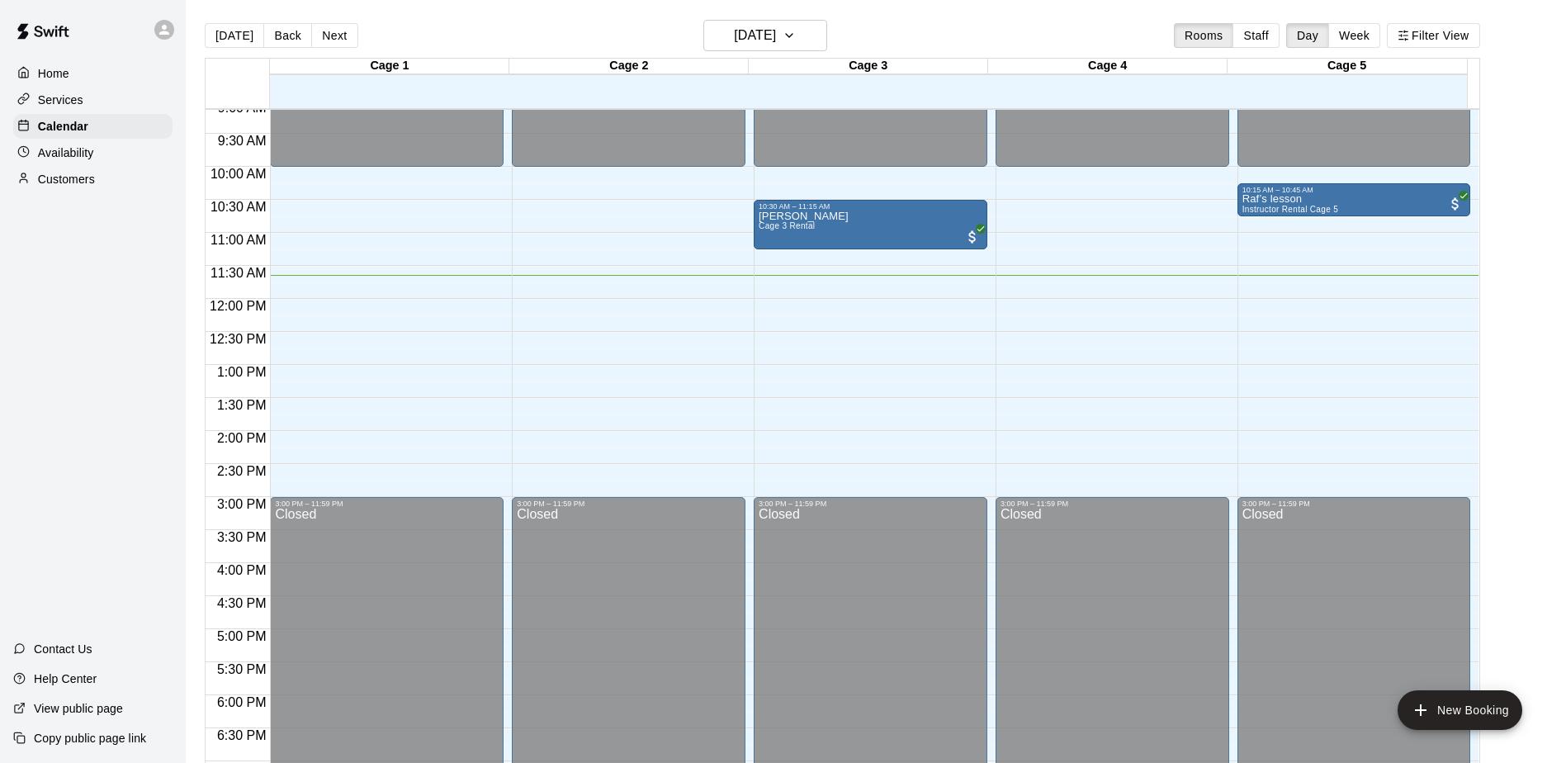
scroll to position [521, 0]
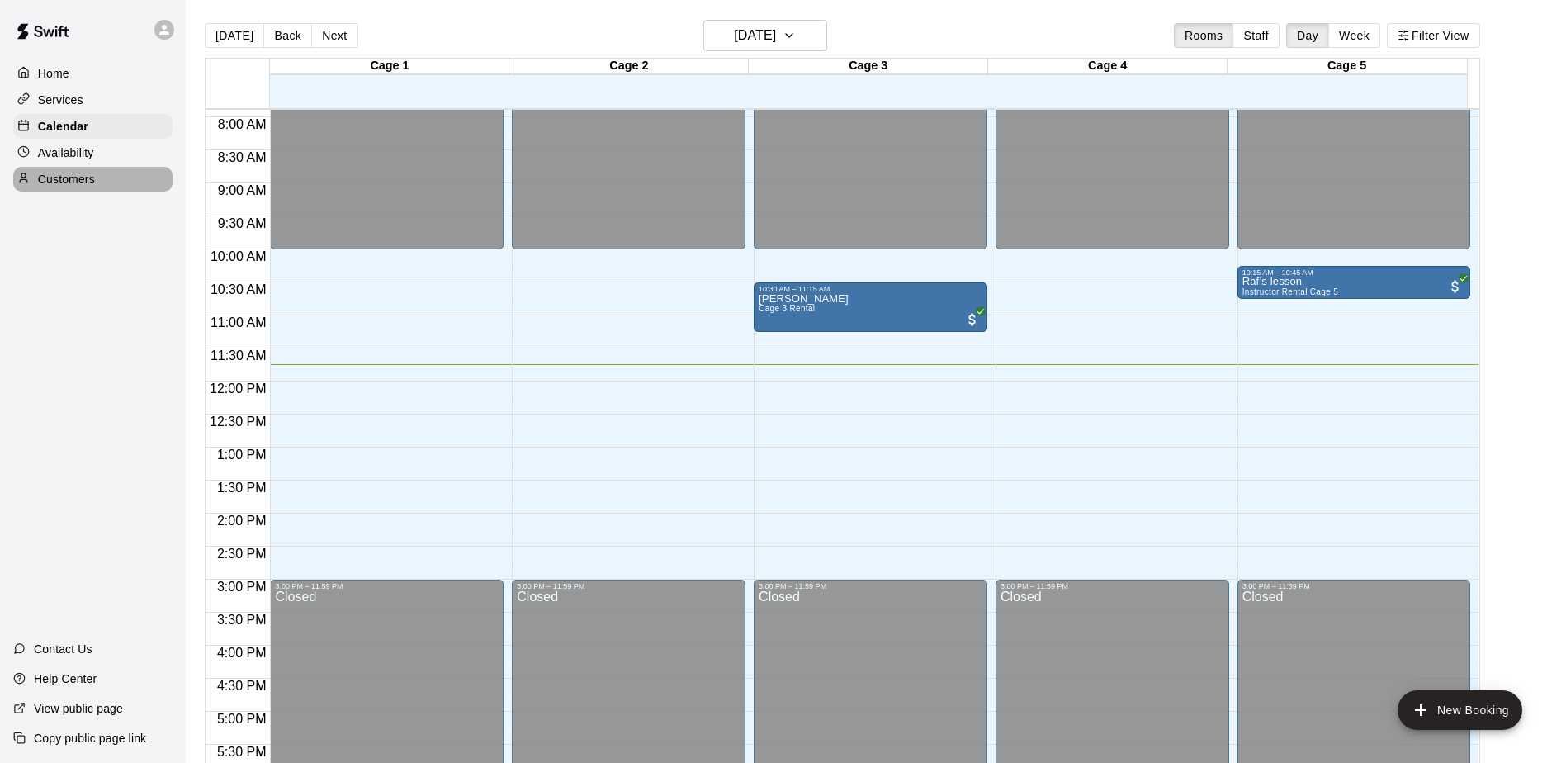
click at [76, 191] on div "Customers" at bounding box center [92, 179] width 159 height 25
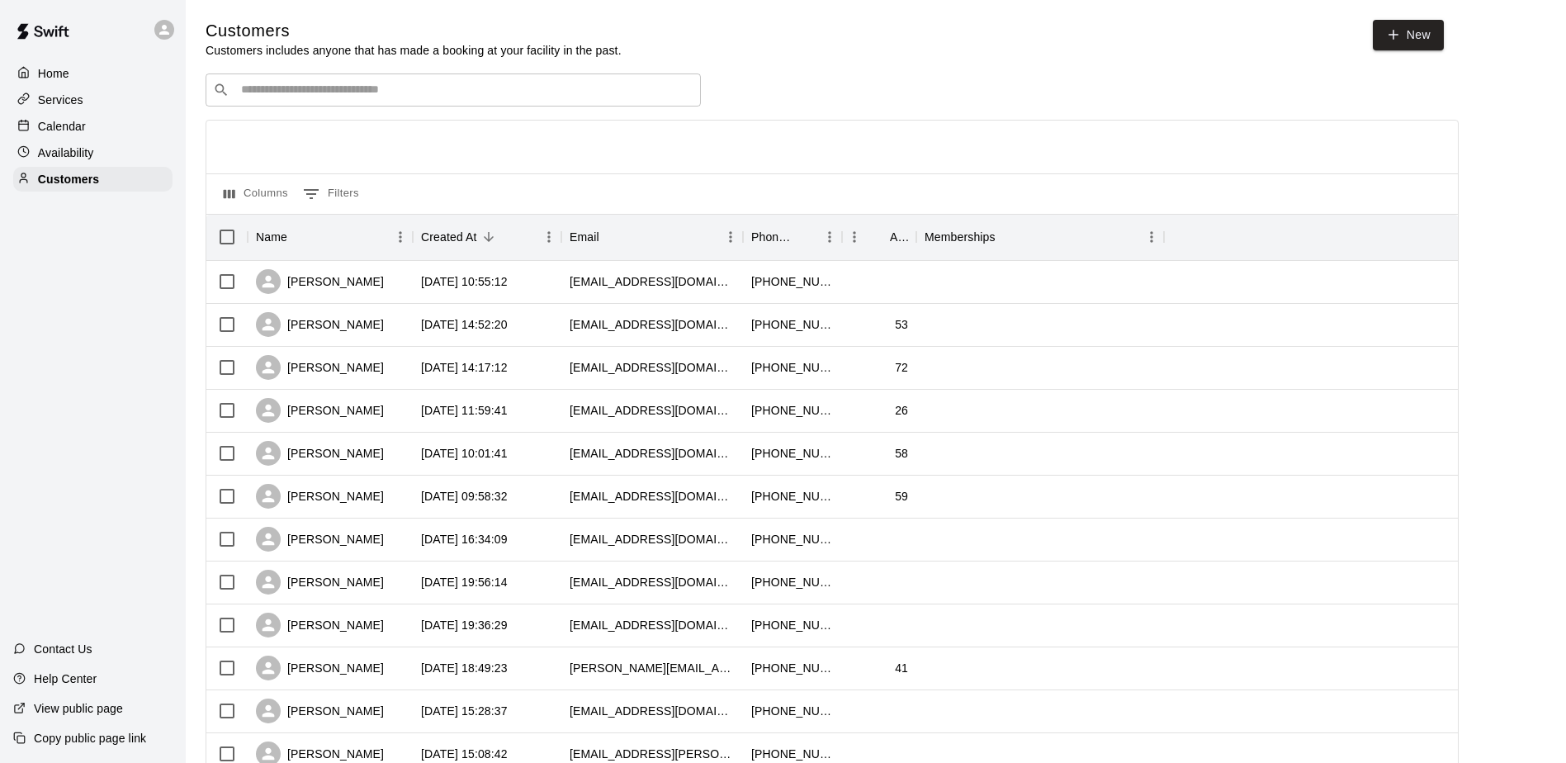
click at [371, 102] on div "​ ​" at bounding box center [453, 89] width 495 height 33
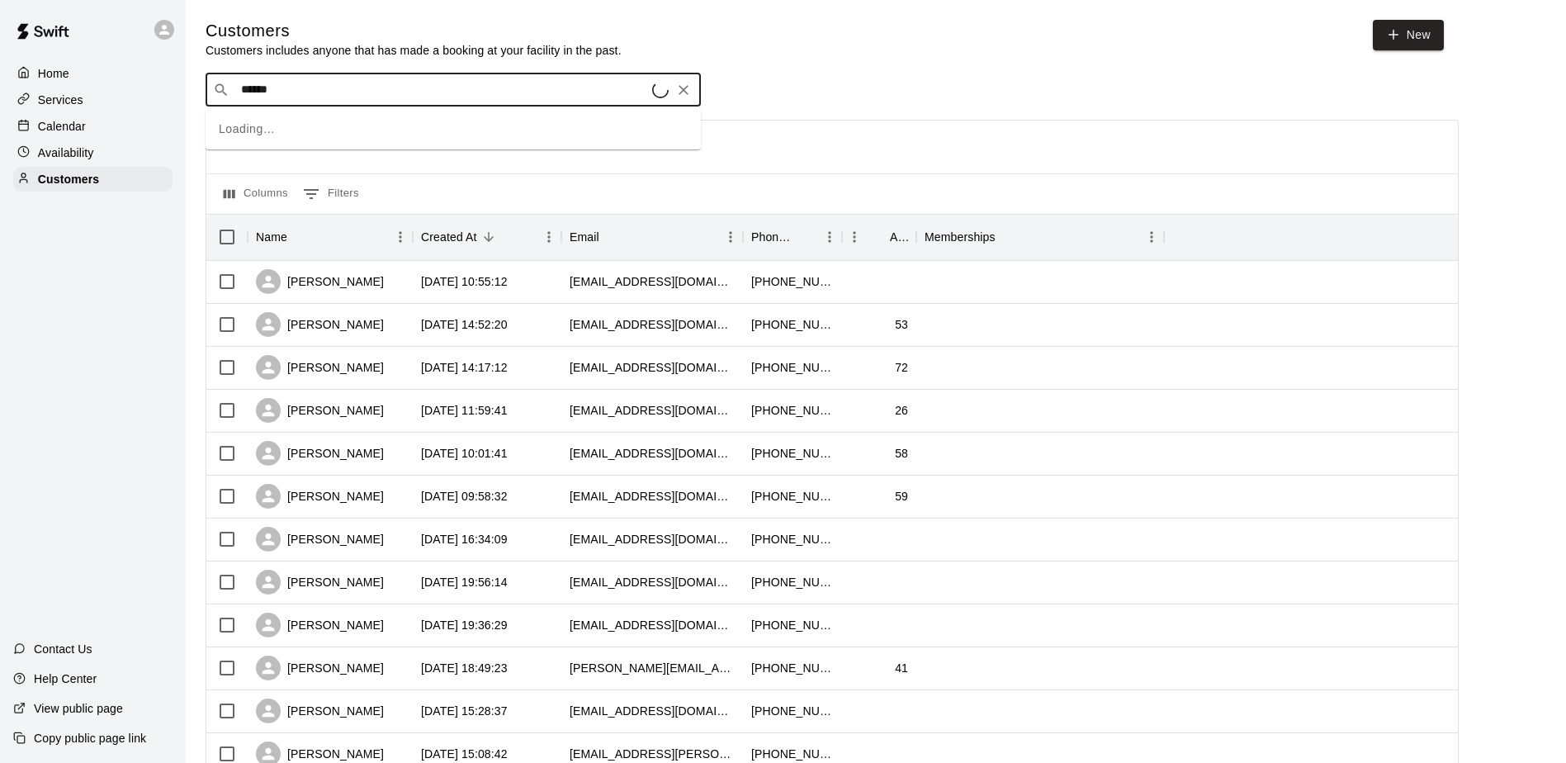
type input "******"
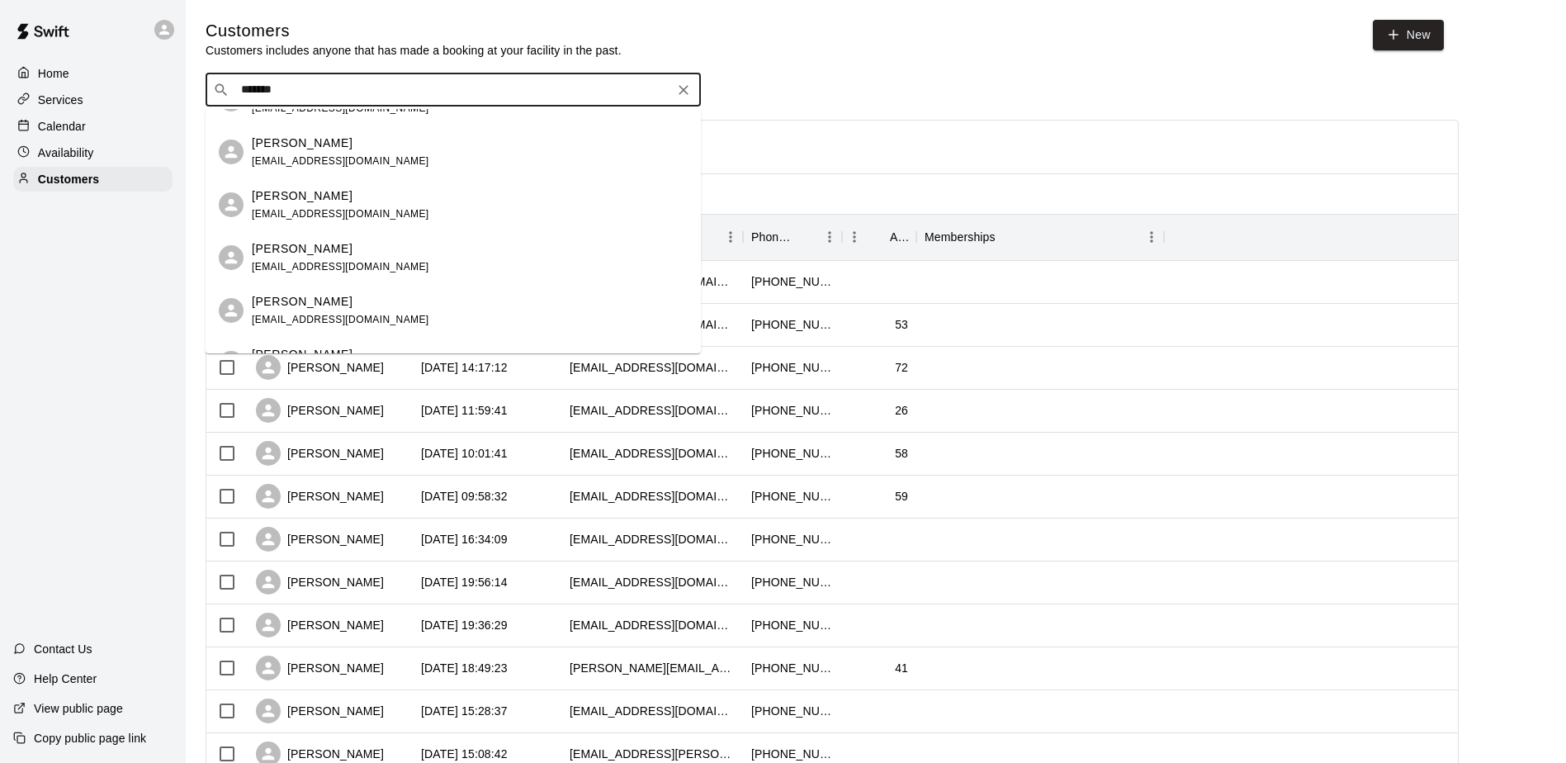
scroll to position [165, 0]
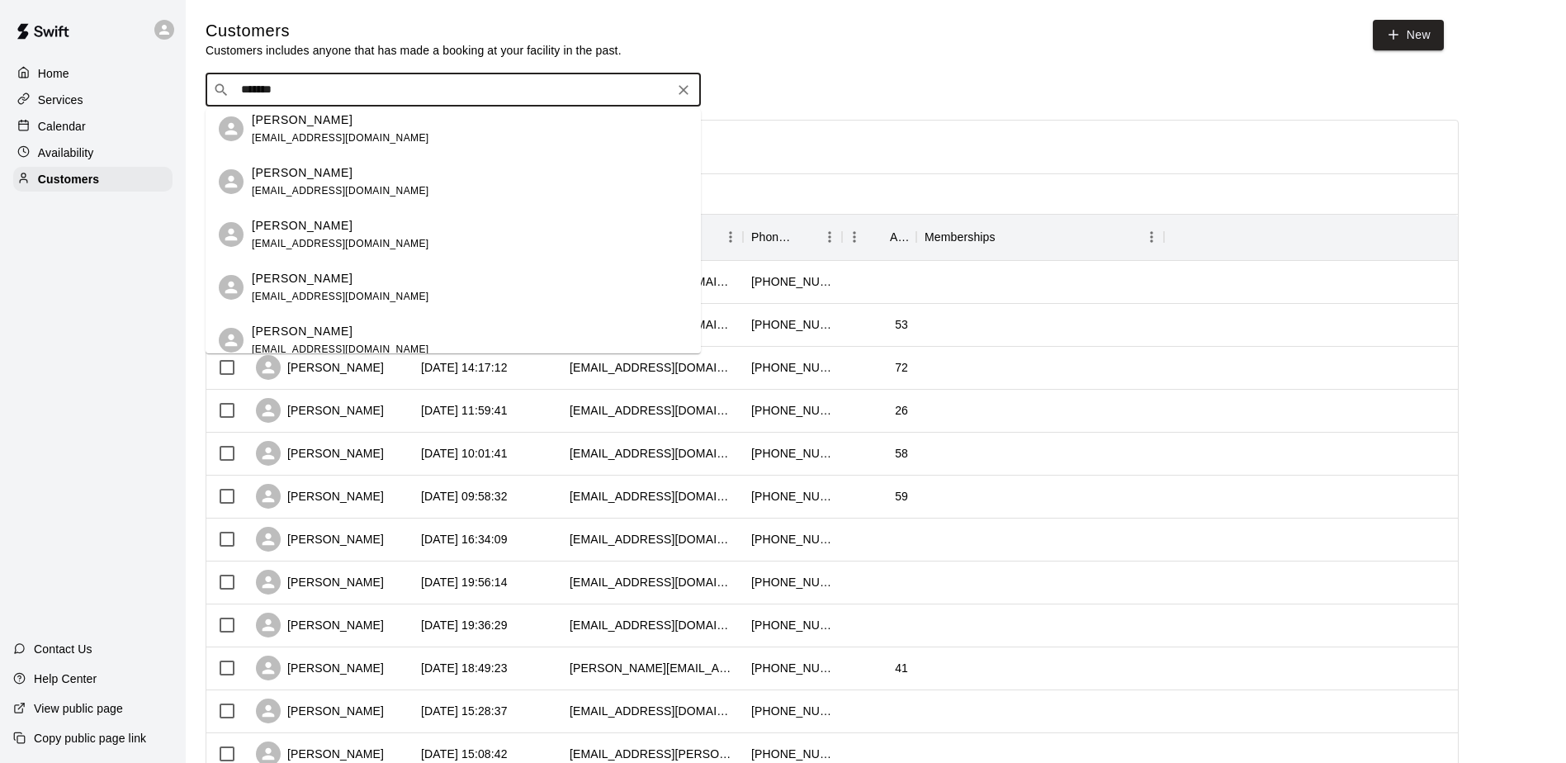
click at [357, 185] on div "Ross Martin rmart300@gmail.com" at bounding box center [470, 181] width 436 height 35
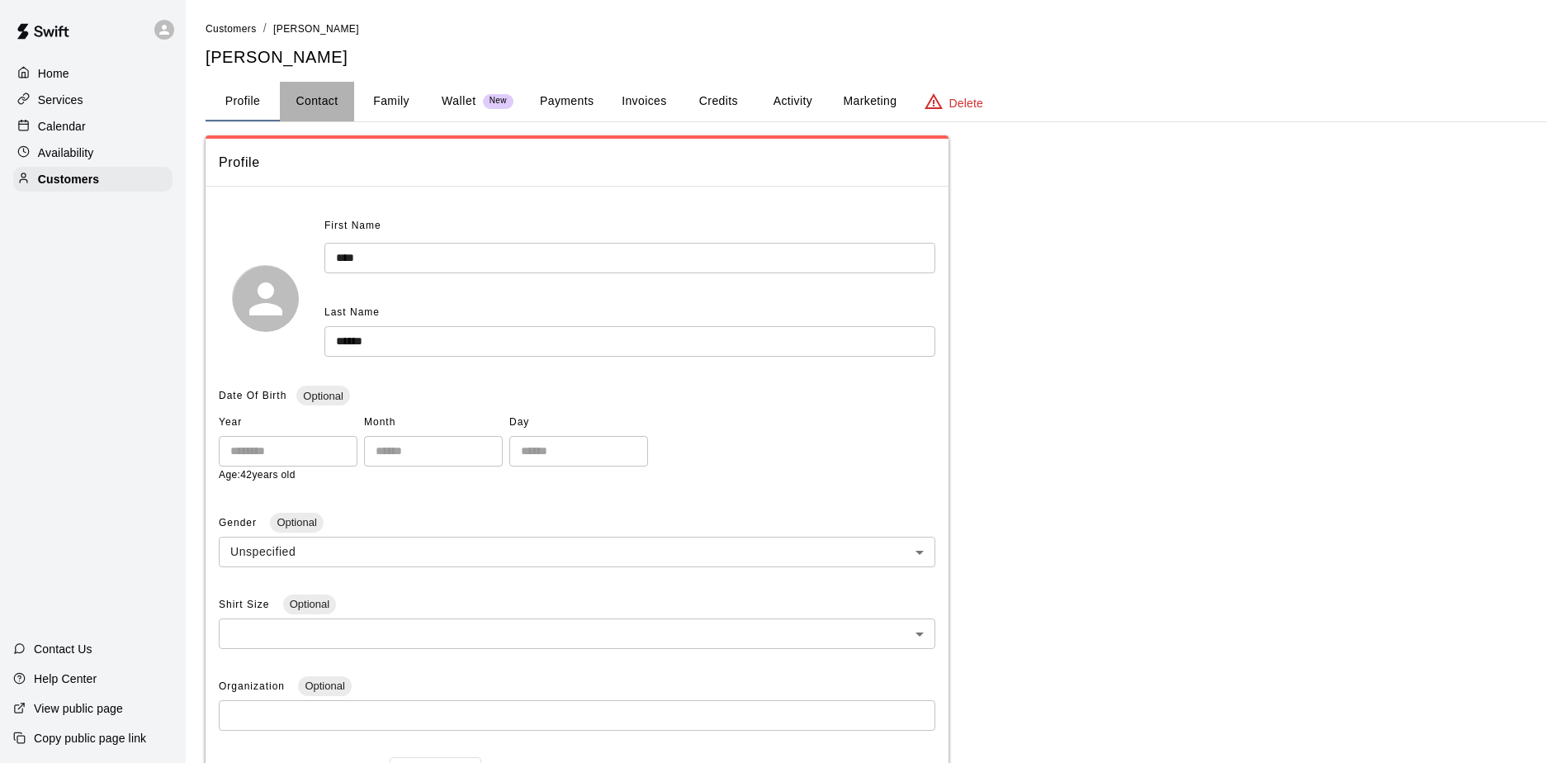
click at [326, 114] on button "Contact" at bounding box center [317, 102] width 74 height 40
select select "**"
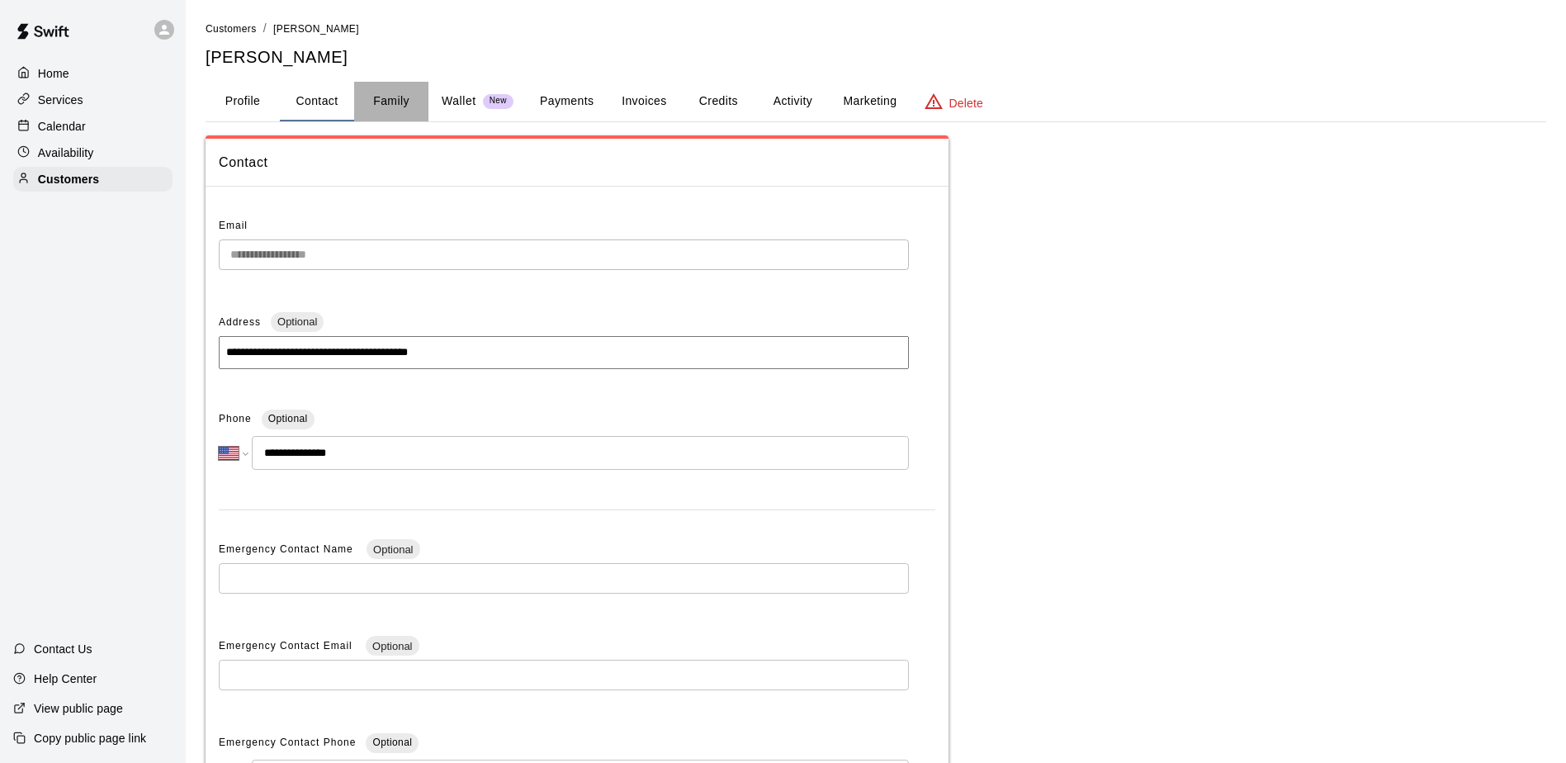
click at [411, 113] on button "Family" at bounding box center [391, 102] width 74 height 40
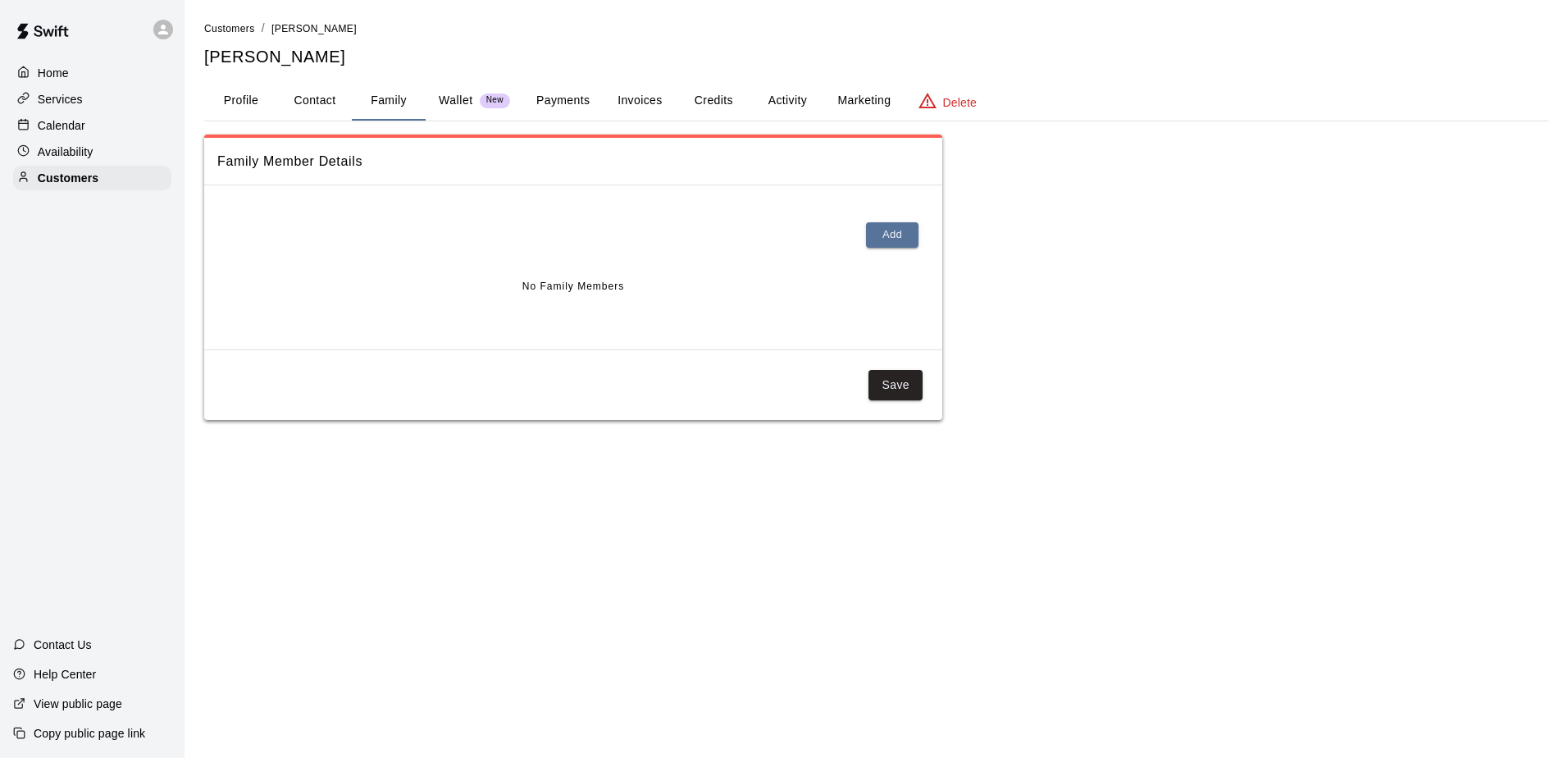
click at [338, 112] on button "Contact" at bounding box center [315, 101] width 74 height 40
select select "**"
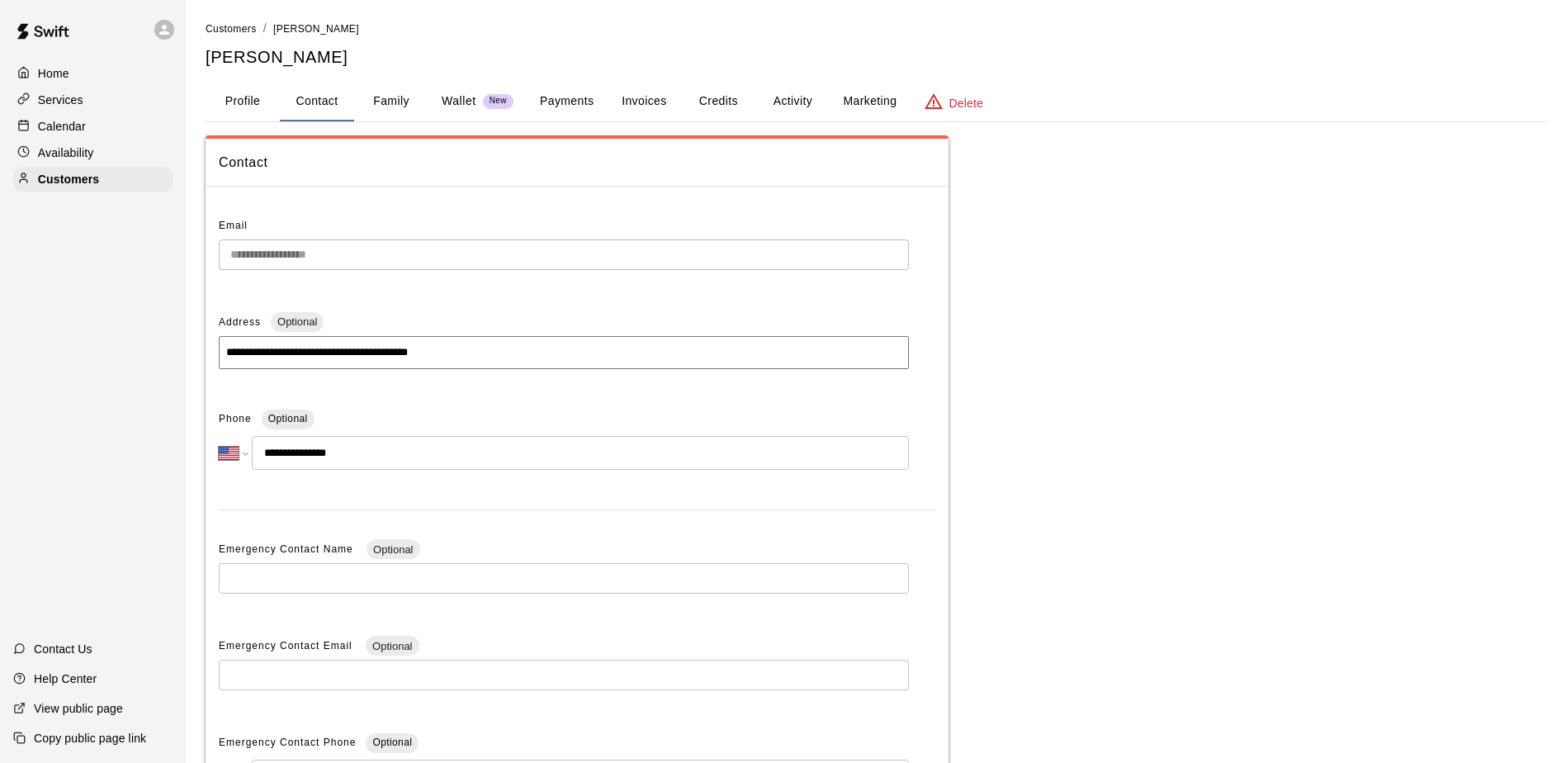
click at [45, 134] on p "Calendar" at bounding box center [62, 126] width 48 height 17
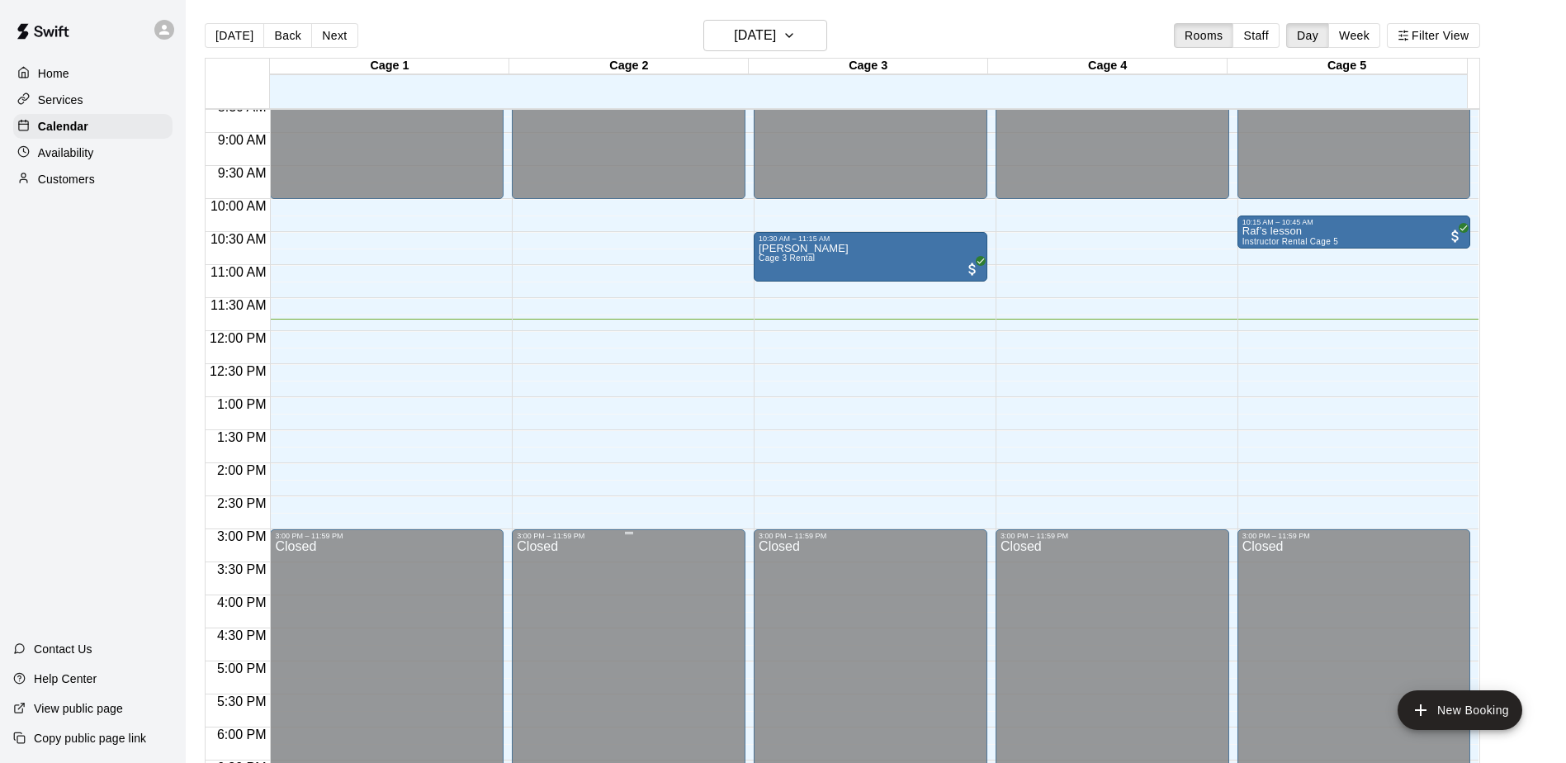
scroll to position [533, 0]
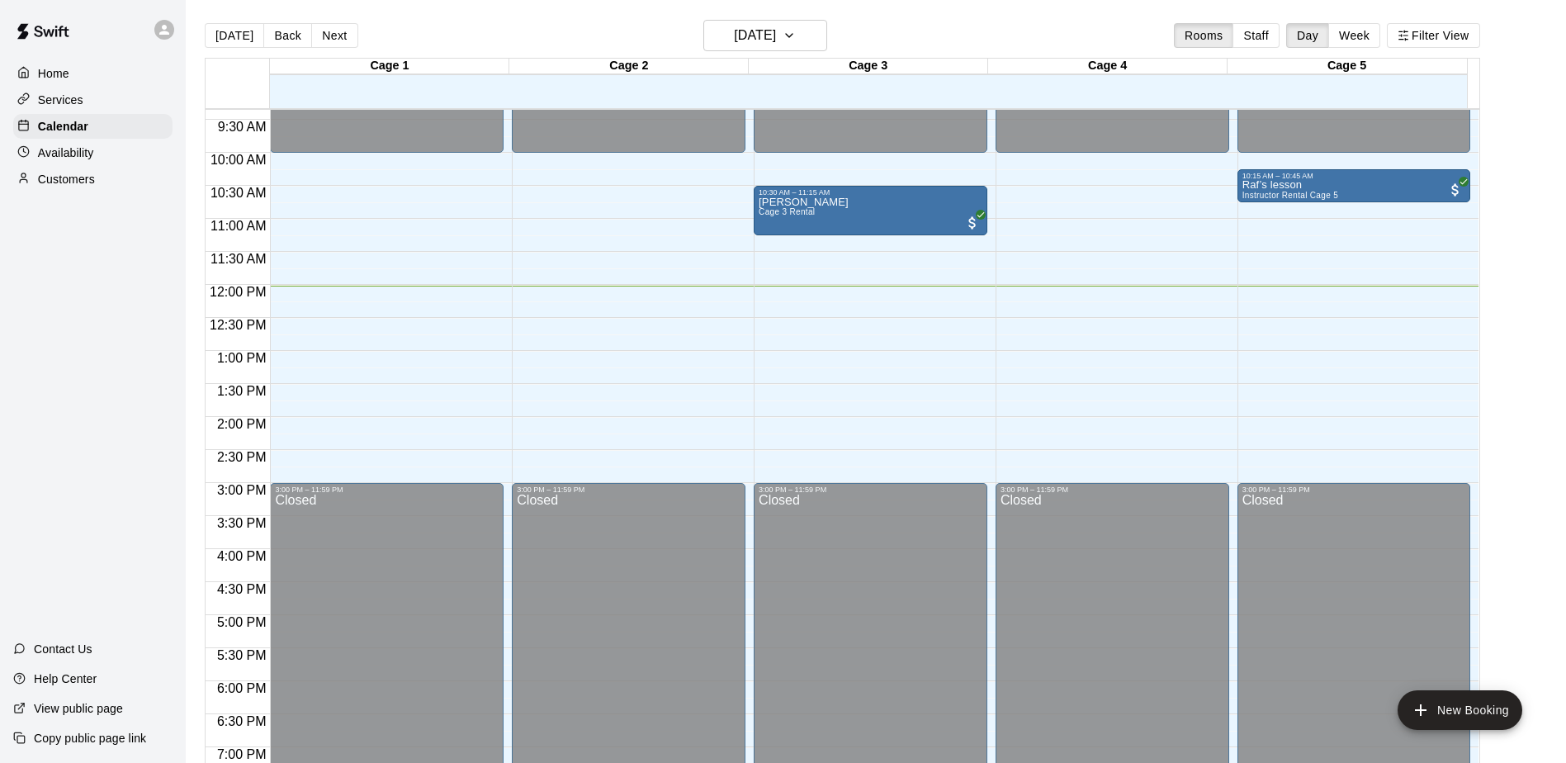
scroll to position [617, 0]
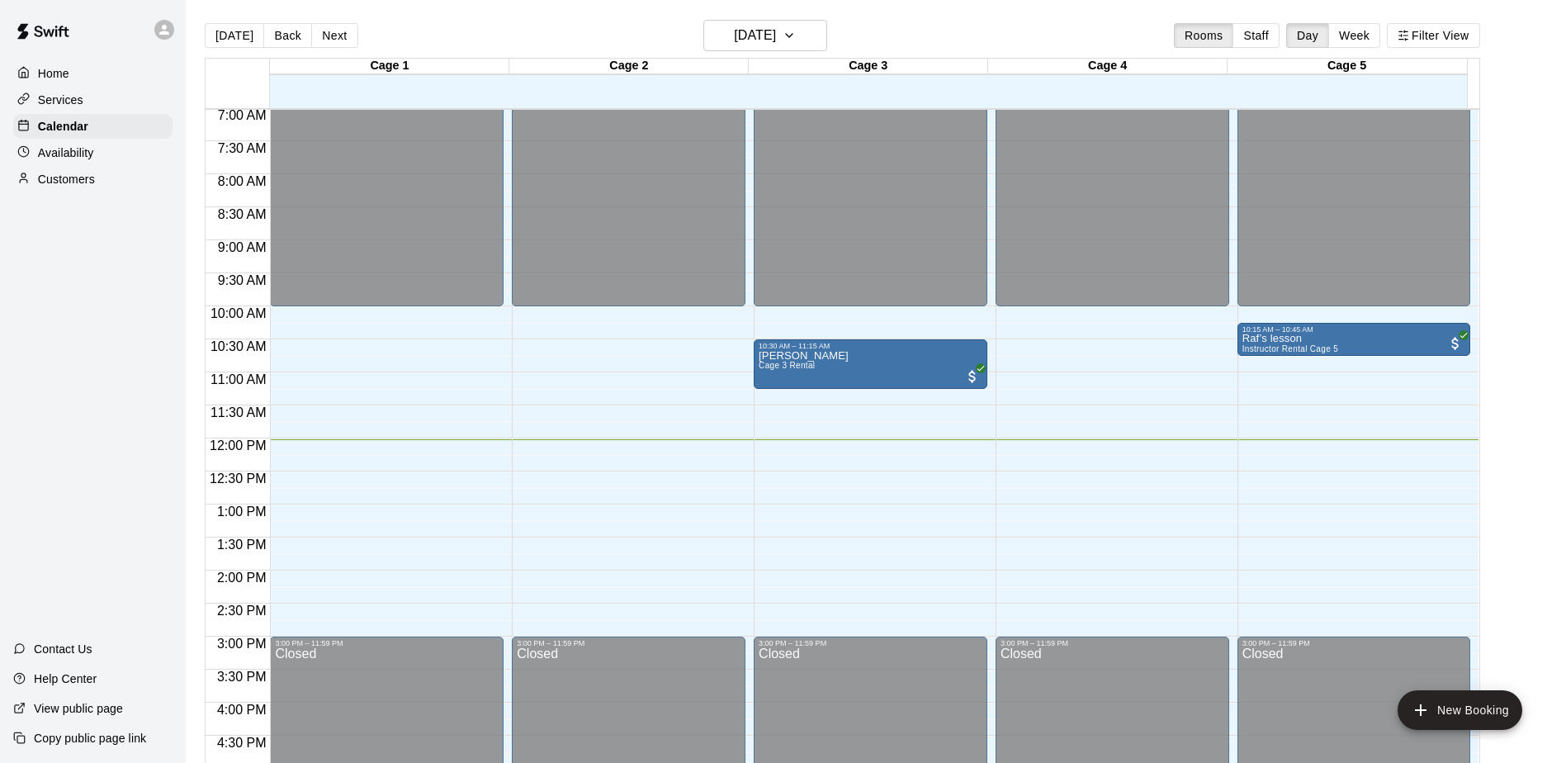
scroll to position [546, 0]
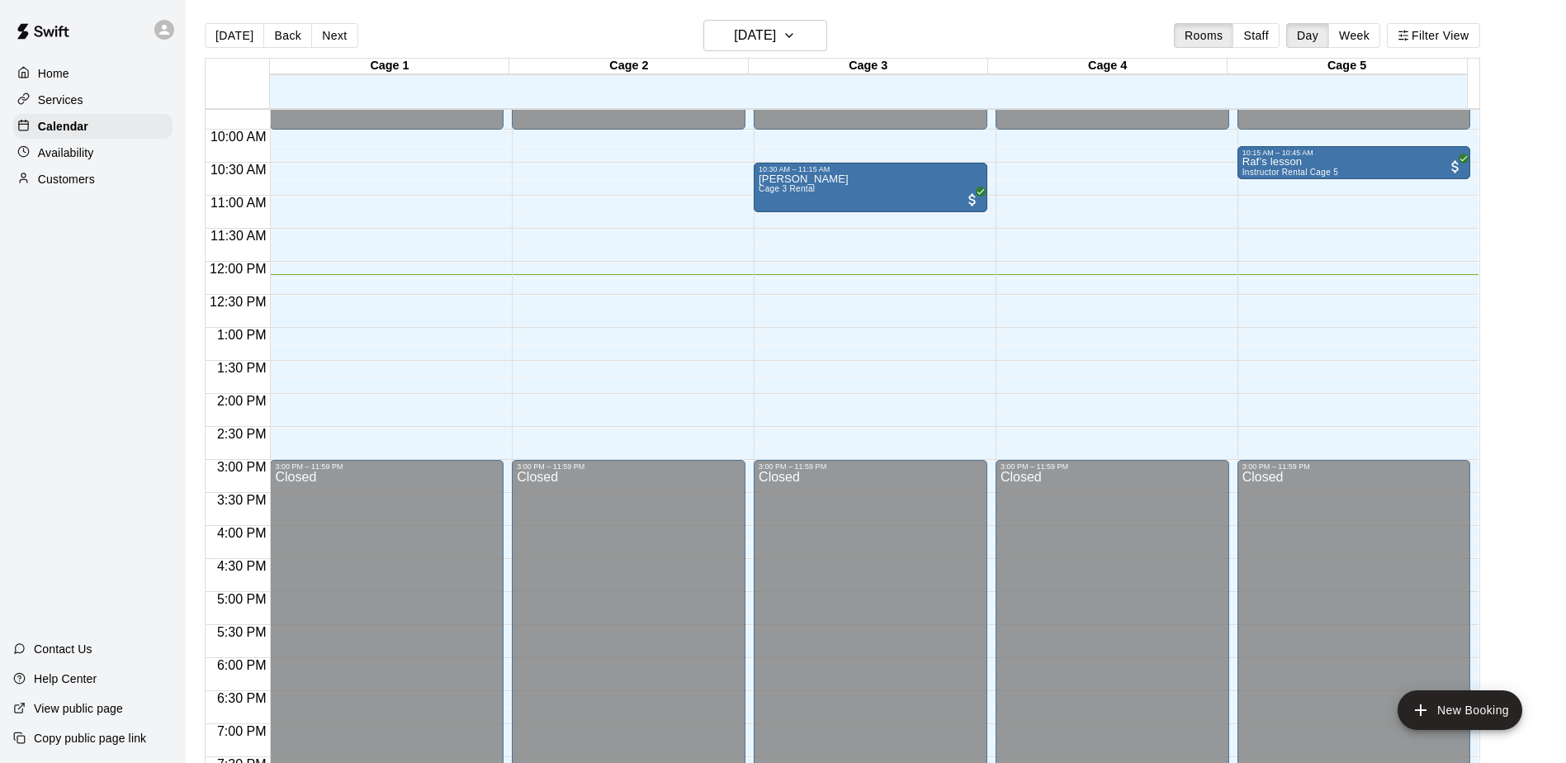
scroll to position [558, 0]
